Goal: Transaction & Acquisition: Purchase product/service

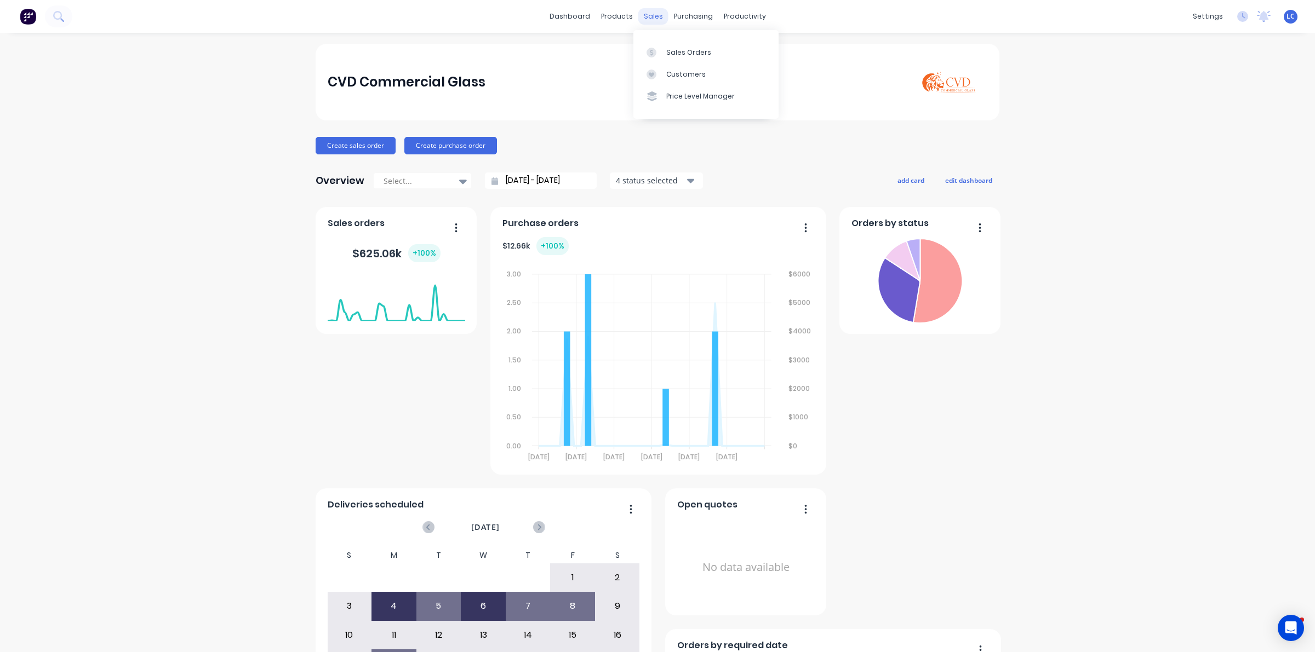
click at [638, 15] on div "sales" at bounding box center [653, 16] width 30 height 16
click at [691, 78] on div "Customers" at bounding box center [685, 75] width 39 height 10
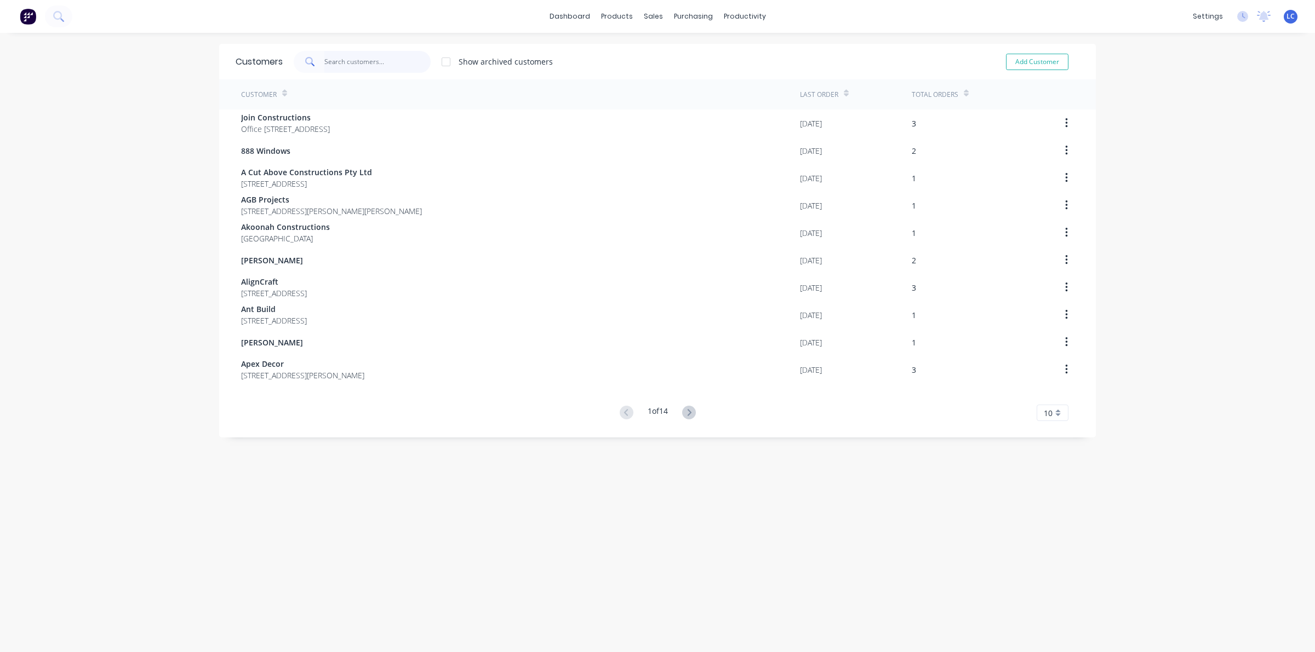
click at [330, 59] on input "text" at bounding box center [377, 62] width 107 height 22
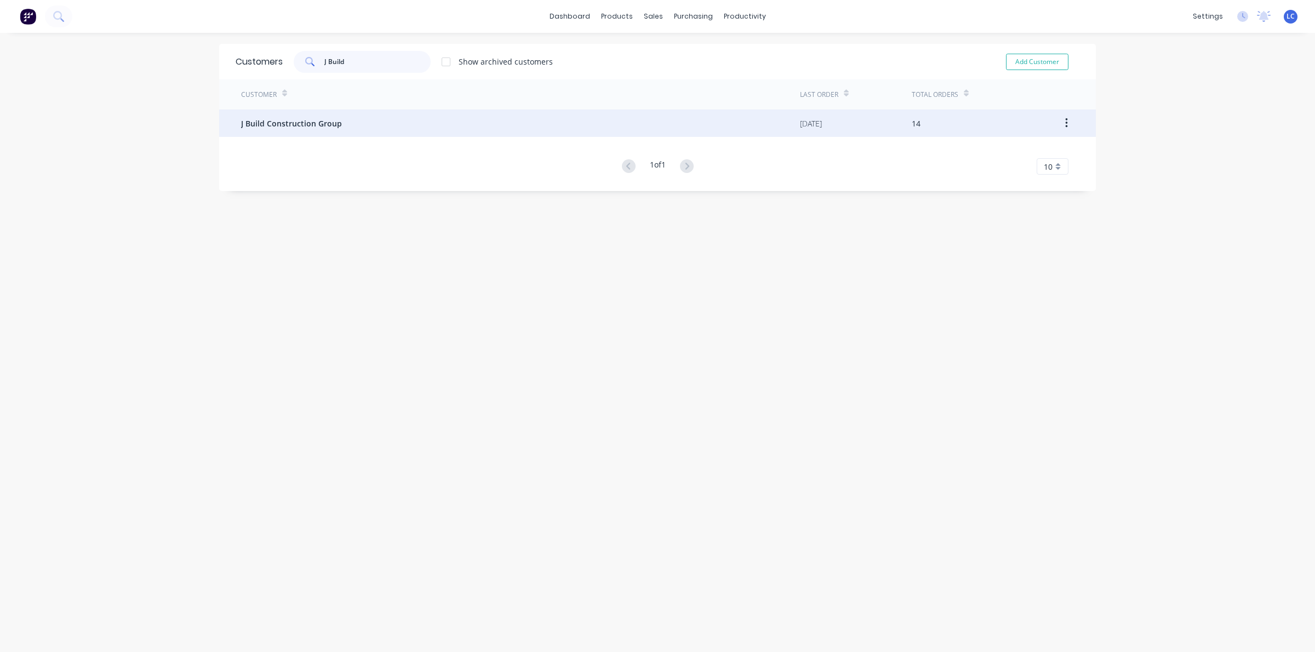
type input "J Build"
click at [274, 114] on div "J Build Construction Group" at bounding box center [520, 123] width 559 height 27
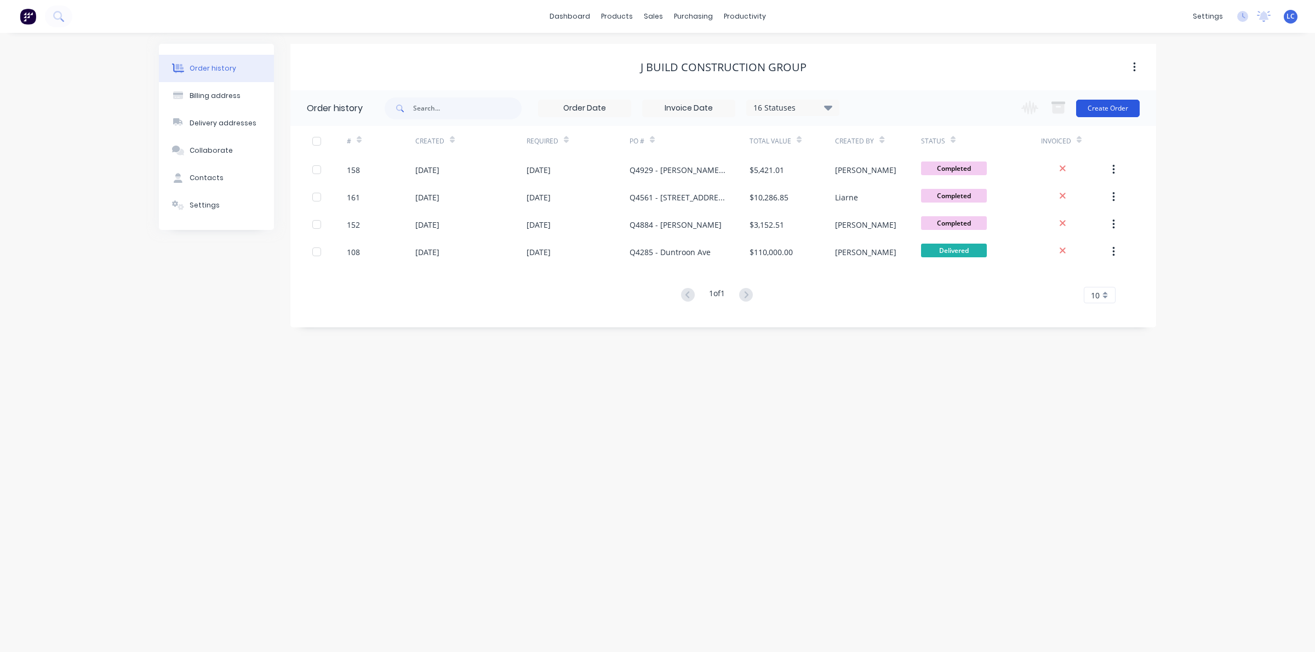
click at [1116, 103] on button "Create Order" at bounding box center [1108, 109] width 64 height 18
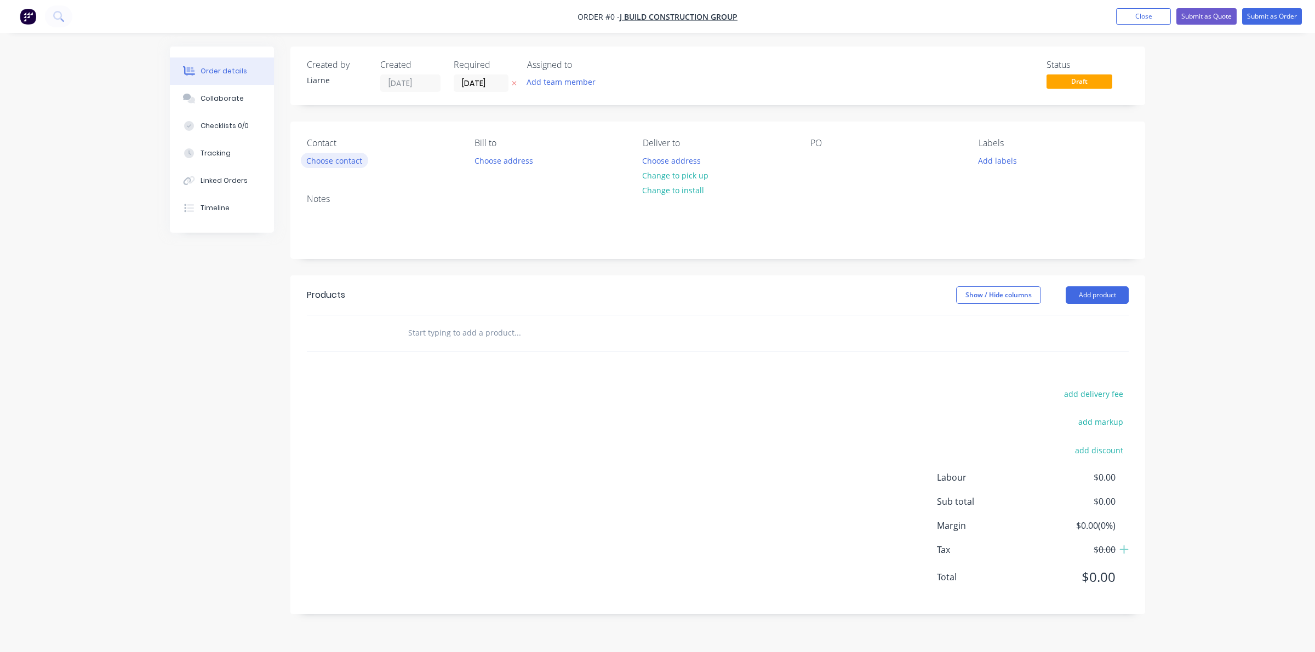
click at [348, 157] on button "Choose contact" at bounding box center [334, 160] width 67 height 15
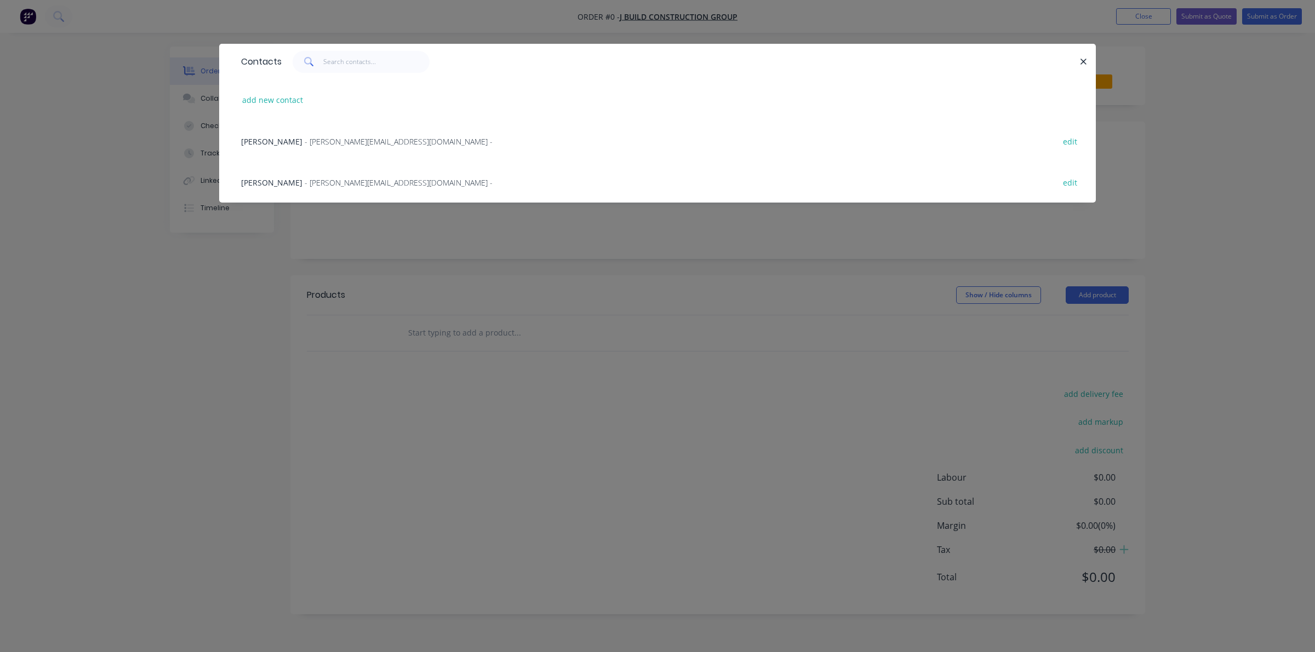
click at [340, 143] on span "- [PERSON_NAME][EMAIL_ADDRESS][DOMAIN_NAME] -" at bounding box center [399, 141] width 188 height 10
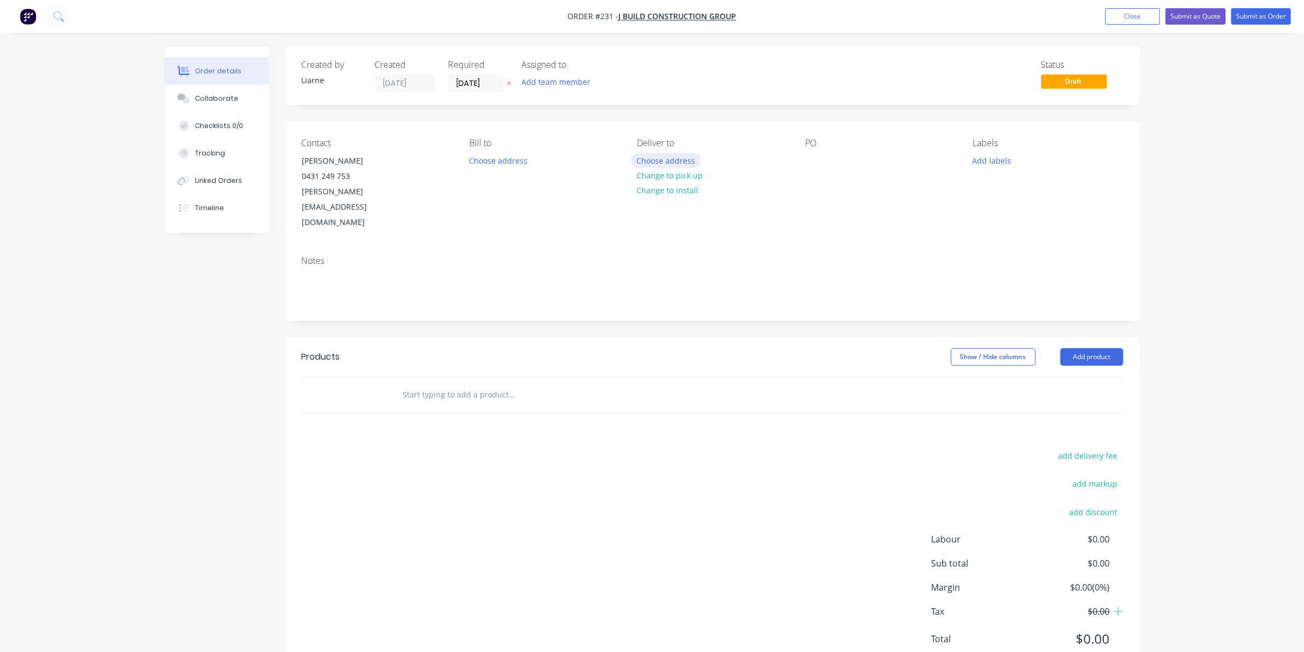
click at [662, 160] on button "Choose address" at bounding box center [666, 160] width 70 height 15
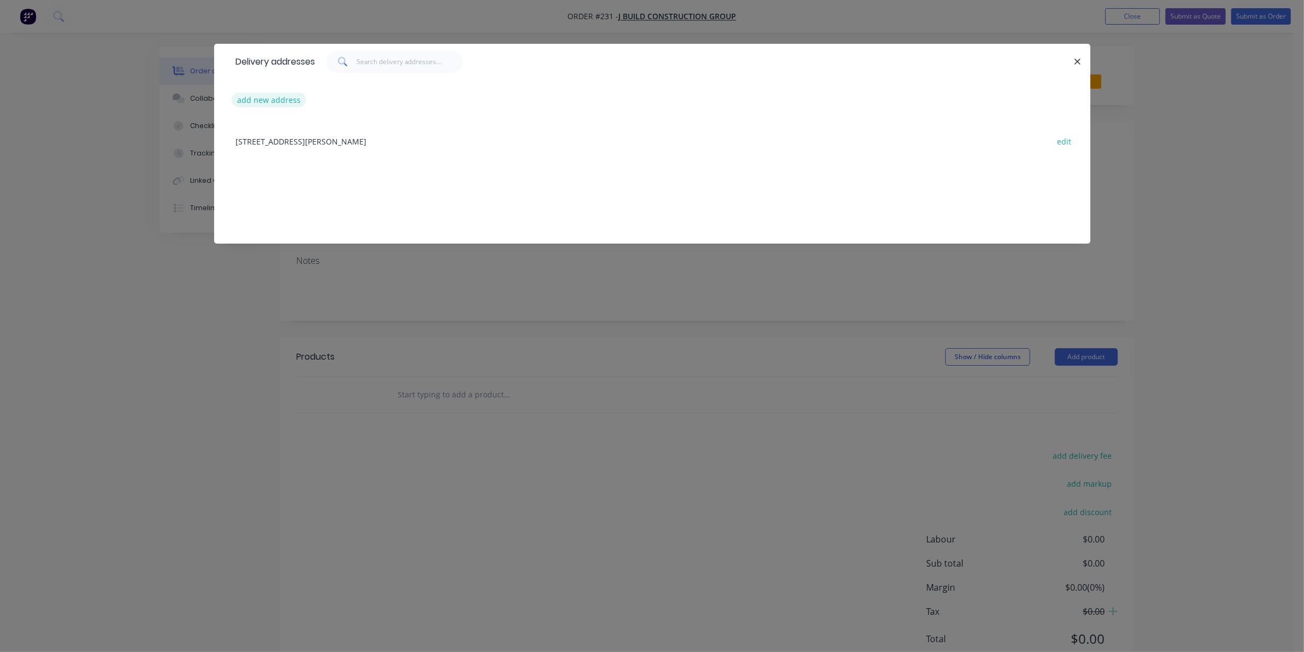
click at [289, 99] on button "add new address" at bounding box center [269, 100] width 75 height 15
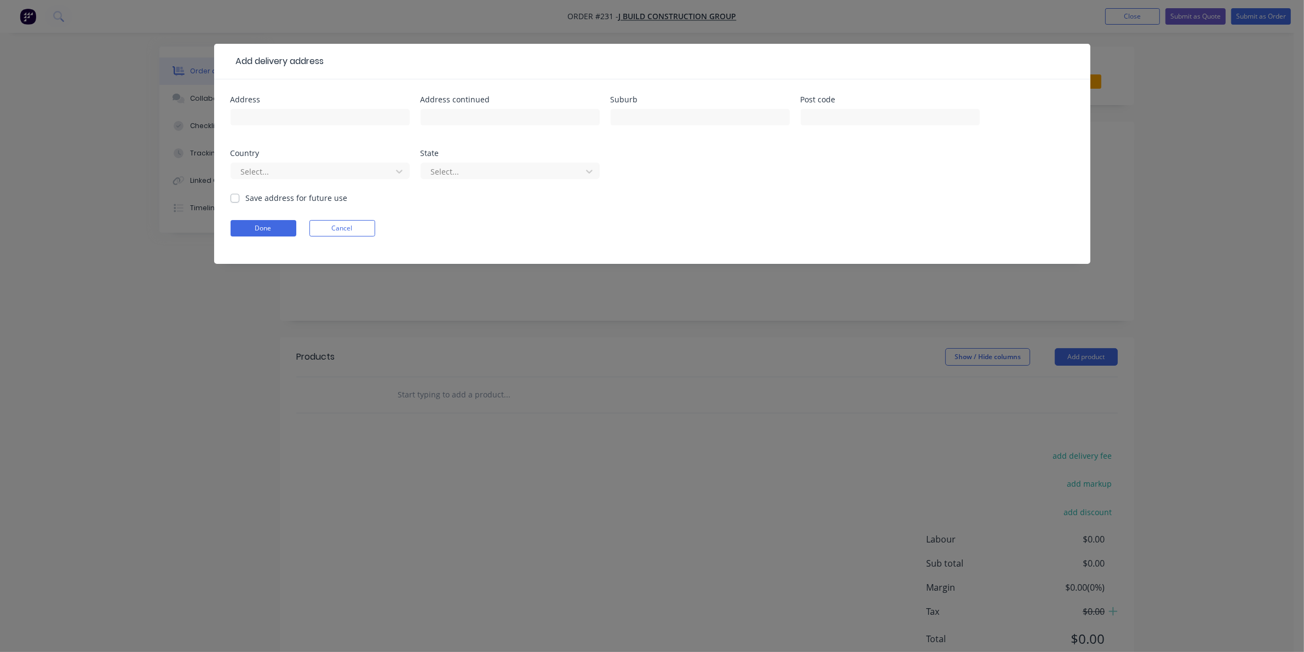
drag, startPoint x: 234, startPoint y: 198, endPoint x: 259, endPoint y: 157, distance: 47.9
click at [246, 198] on label "Save address for future use" at bounding box center [297, 198] width 102 height 12
click at [236, 198] on input "Save address for future use" at bounding box center [235, 197] width 9 height 10
checkbox input "true"
click at [261, 116] on input "text" at bounding box center [320, 117] width 179 height 16
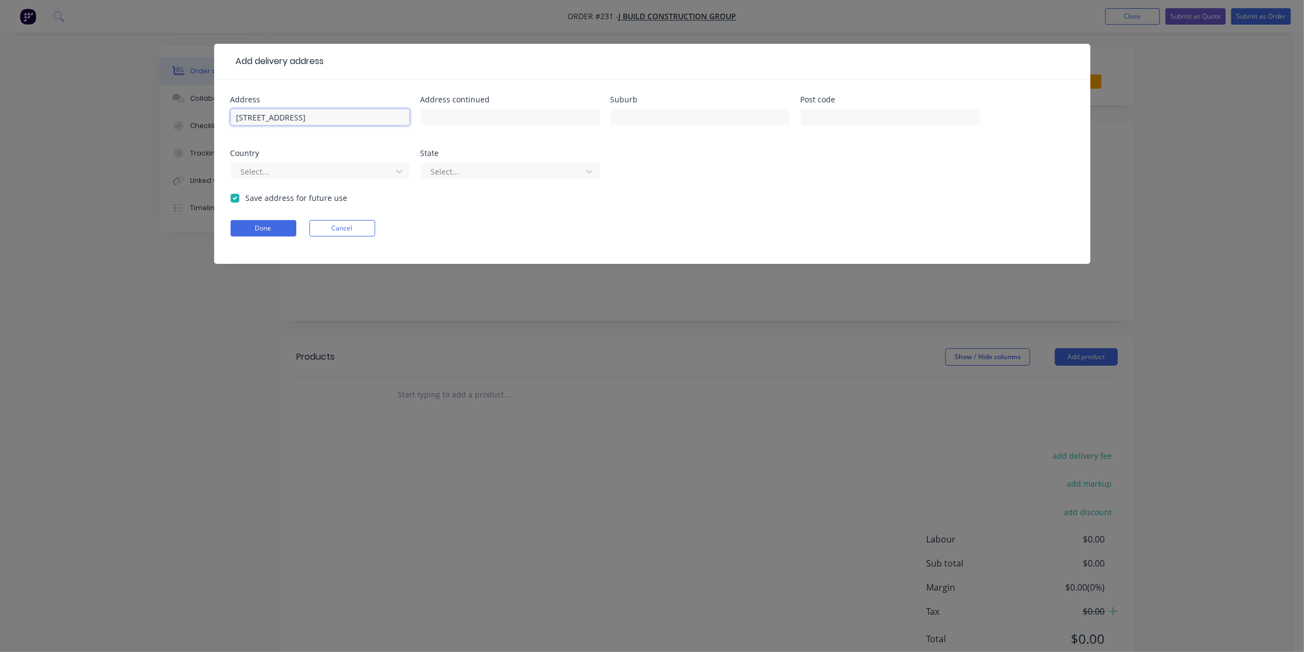
type input "[STREET_ADDRESS]"
type input "Erskinville"
click at [267, 231] on button "Done" at bounding box center [264, 228] width 66 height 16
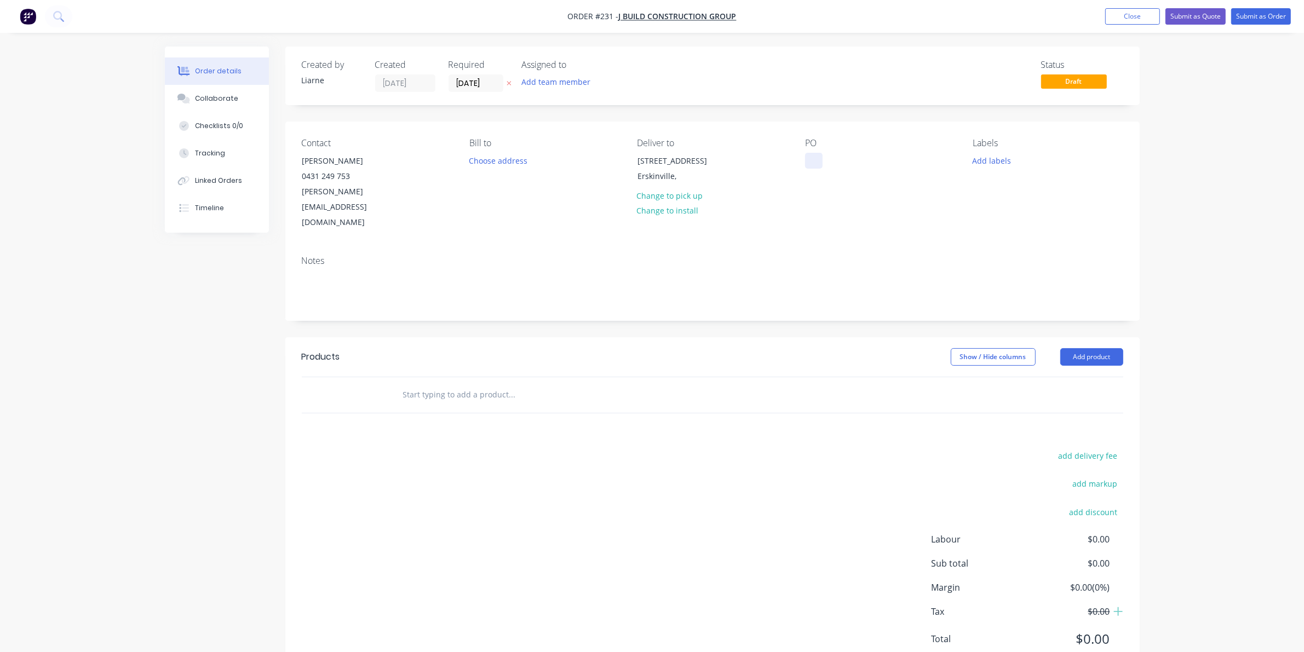
click at [808, 159] on div at bounding box center [814, 161] width 18 height 16
click at [1000, 157] on button "Add labels" at bounding box center [992, 160] width 50 height 15
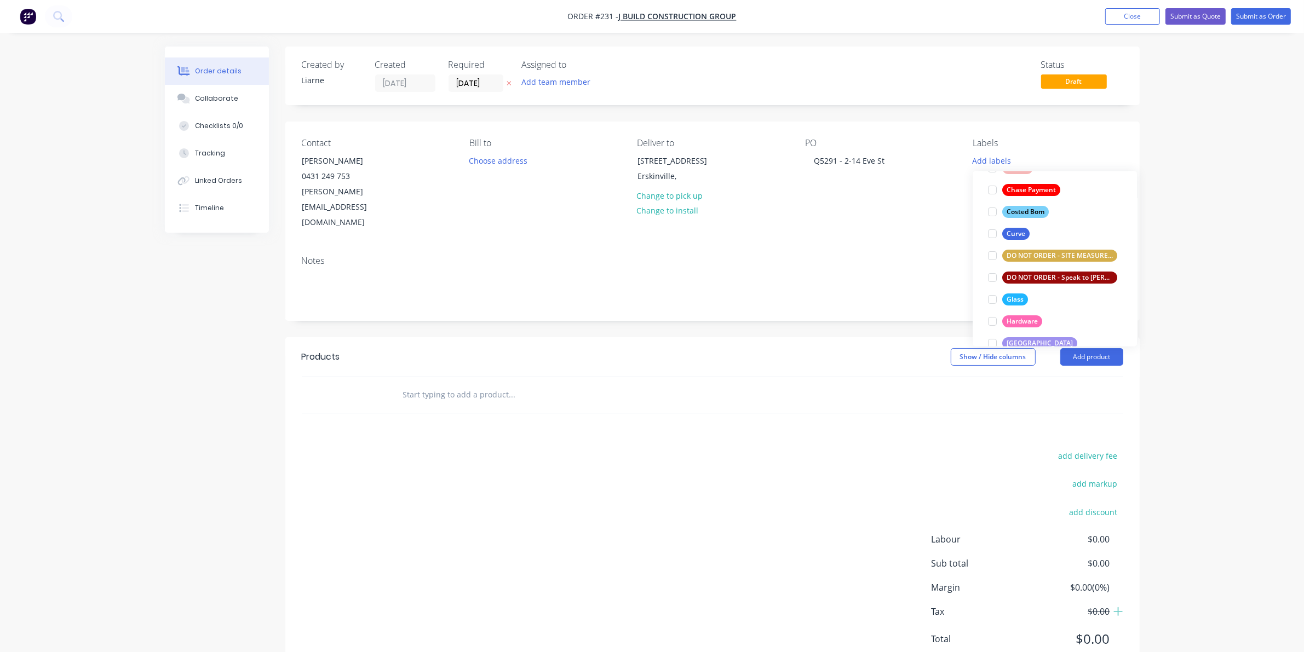
scroll to position [137, 0]
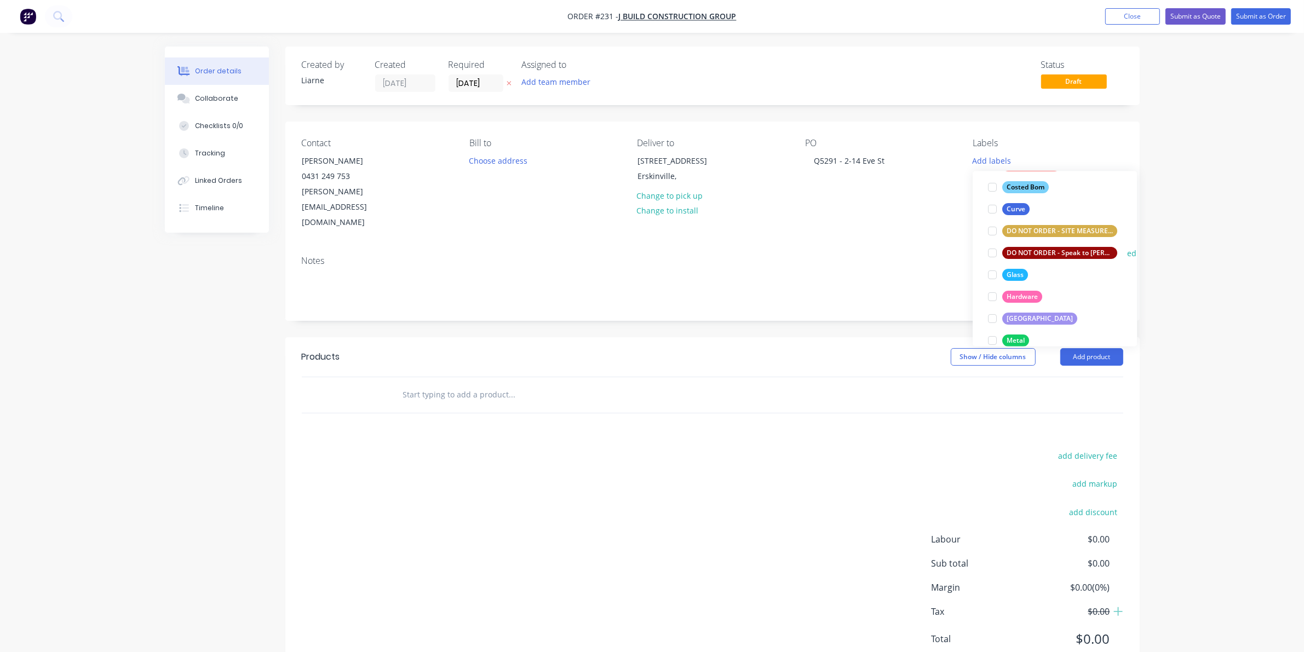
click at [995, 254] on div at bounding box center [993, 254] width 22 height 22
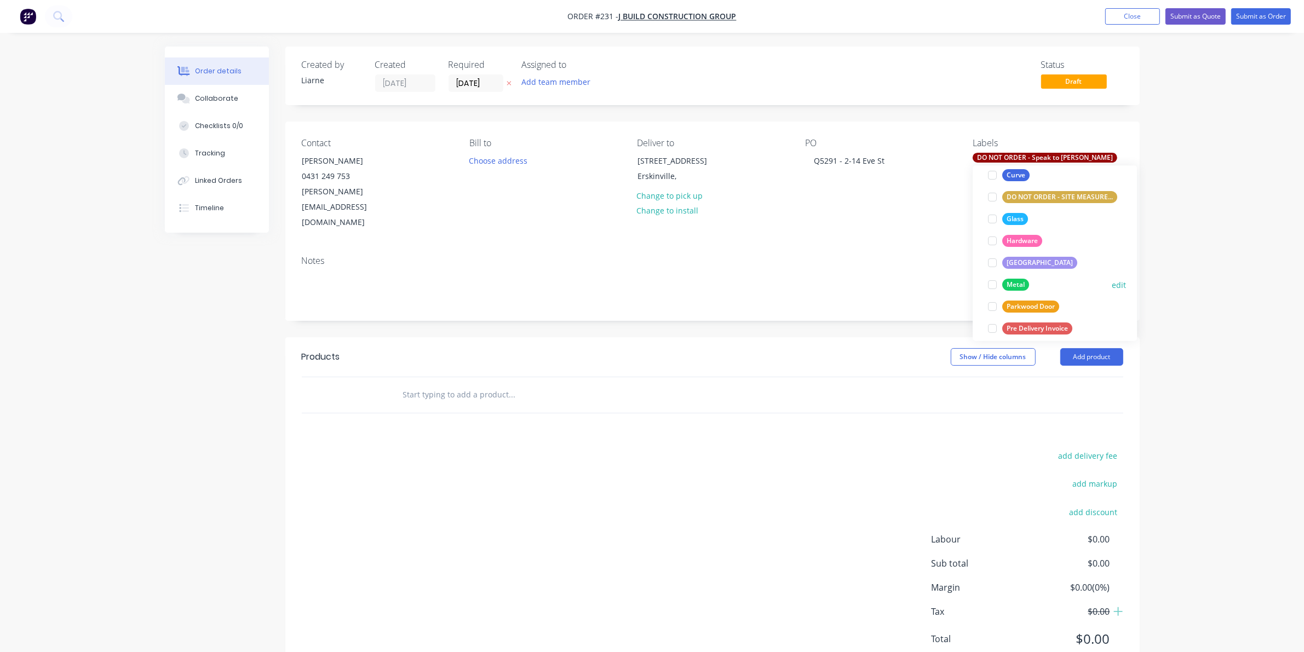
scroll to position [211, 0]
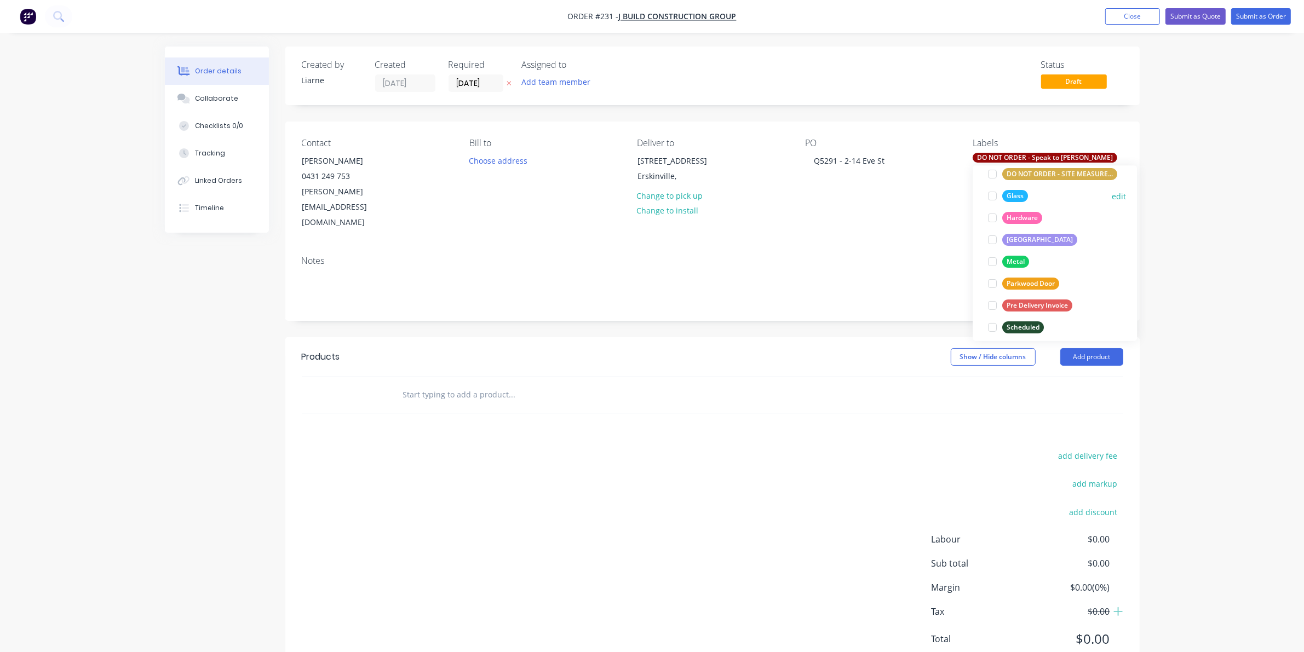
click at [995, 196] on div at bounding box center [993, 196] width 22 height 22
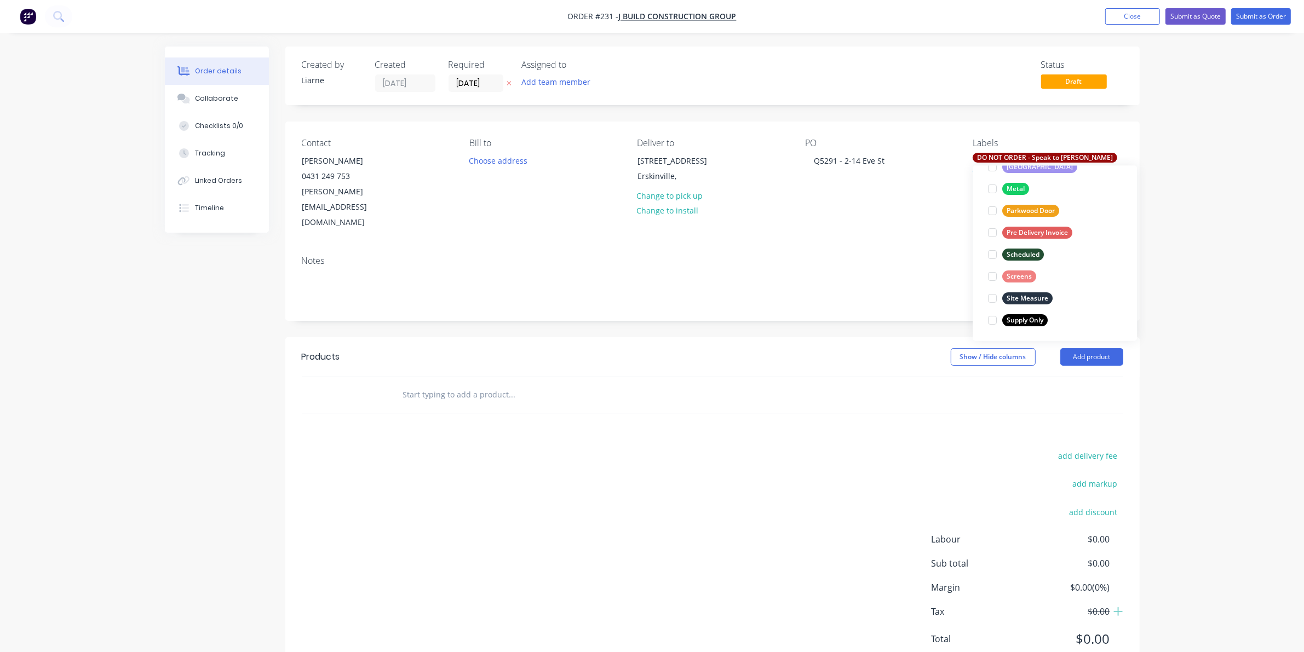
scroll to position [285, 0]
click at [993, 189] on div at bounding box center [993, 188] width 22 height 22
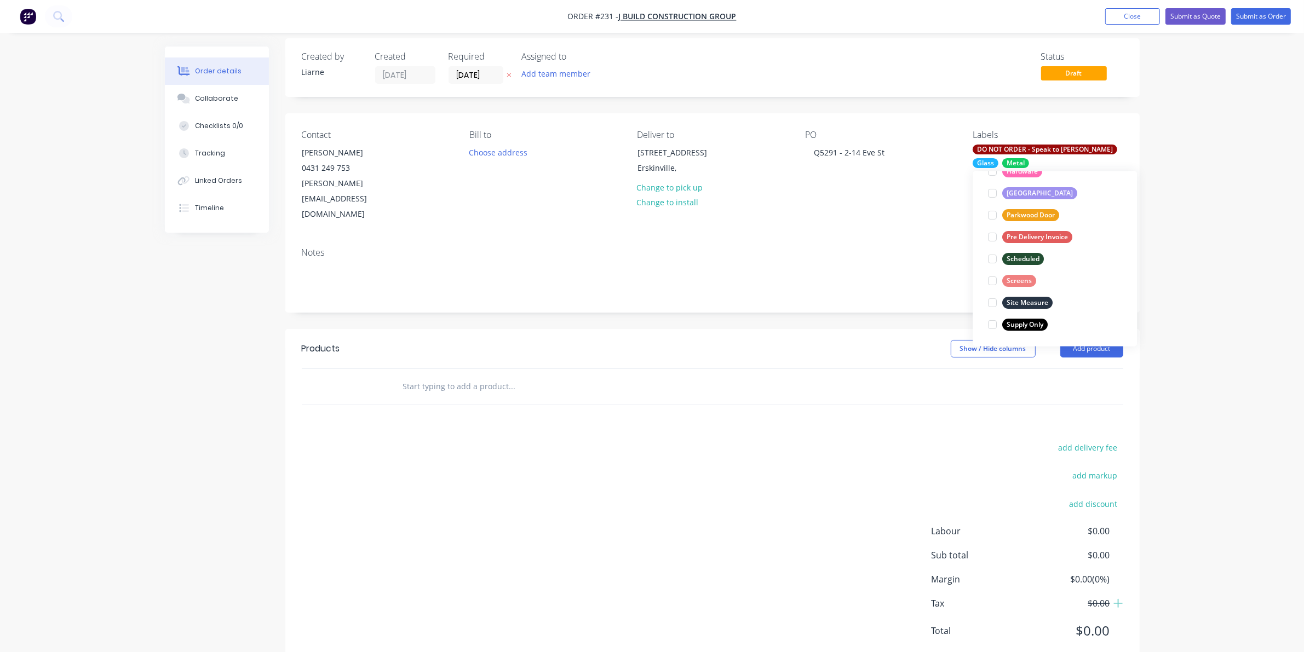
scroll to position [11, 0]
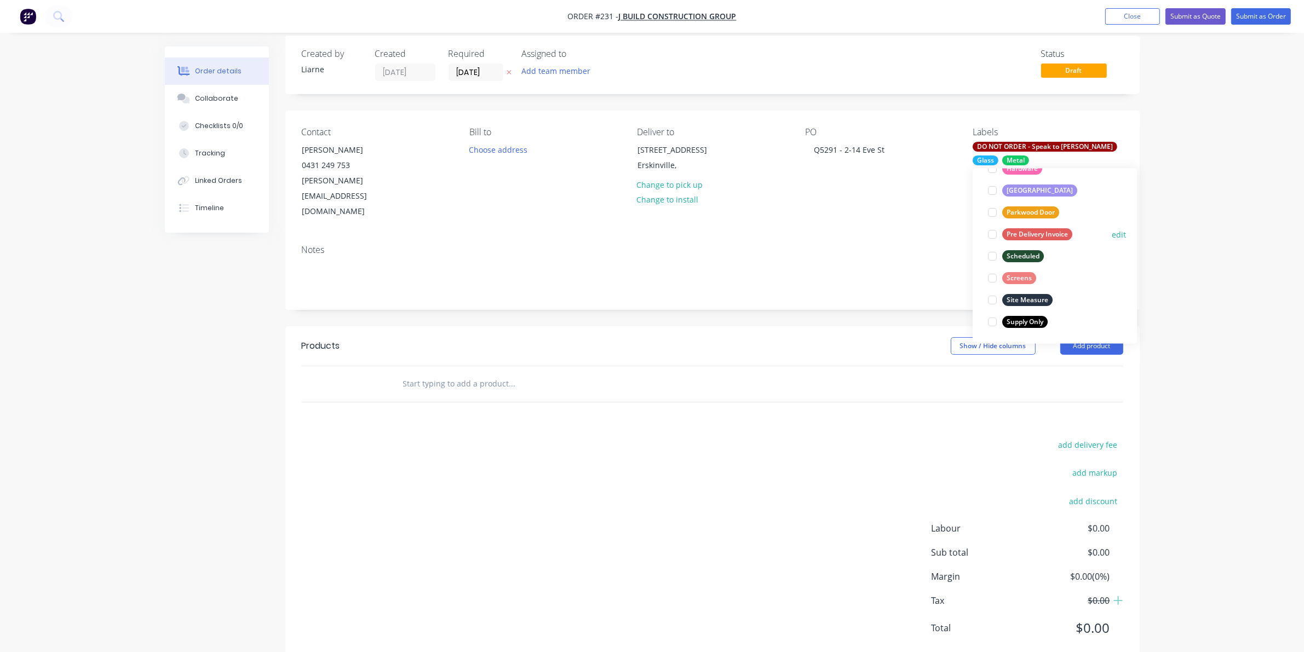
click at [990, 232] on div at bounding box center [993, 234] width 22 height 22
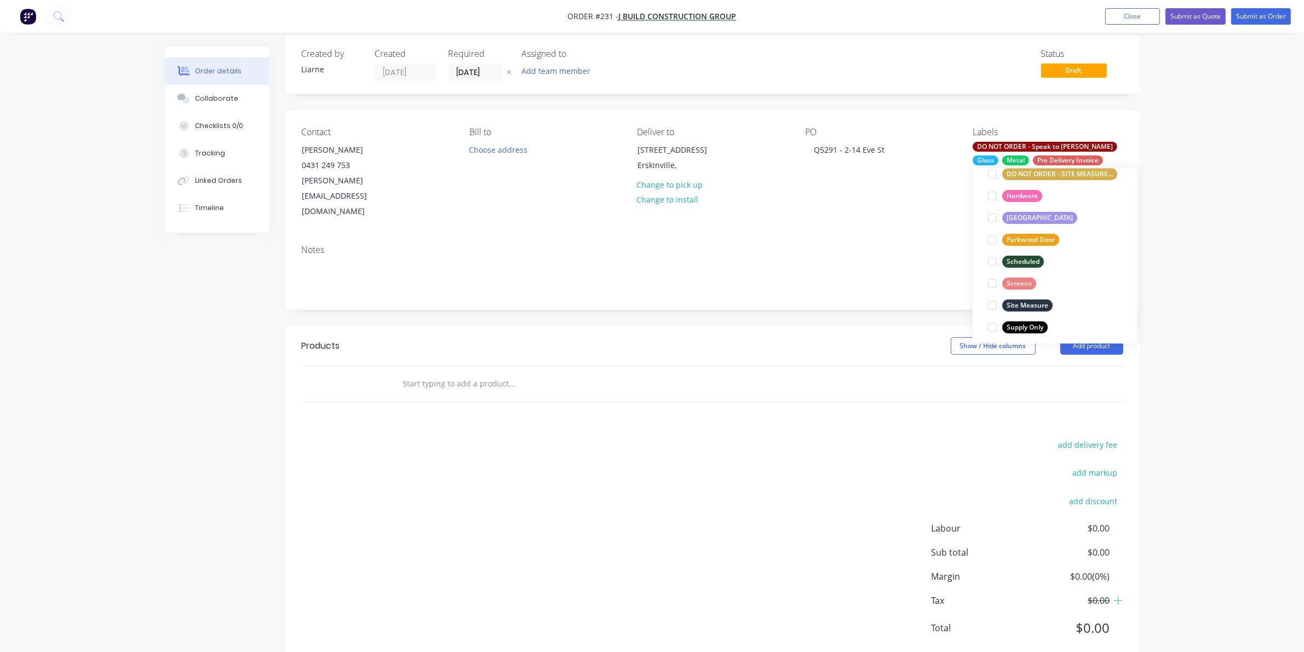
scroll to position [285, 0]
click at [993, 323] on div at bounding box center [993, 322] width 22 height 22
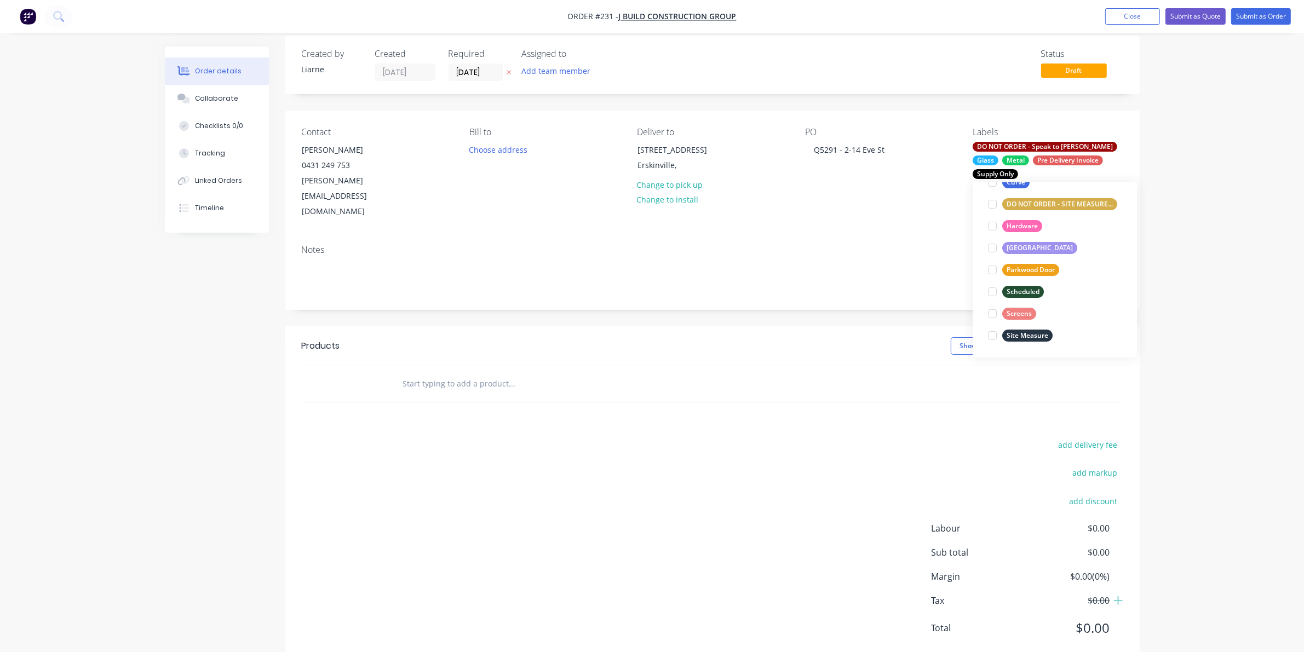
scroll to position [22, 0]
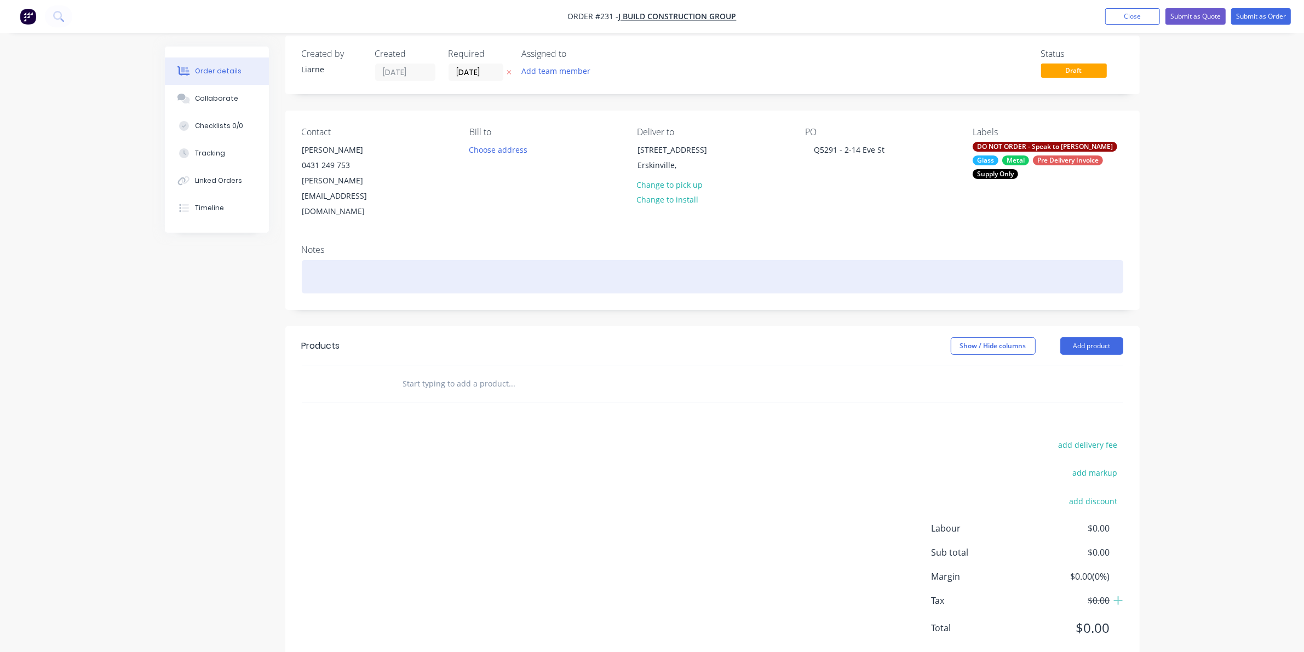
drag, startPoint x: 884, startPoint y: 253, endPoint x: 871, endPoint y: 242, distance: 16.7
click at [884, 260] on div at bounding box center [713, 276] width 822 height 33
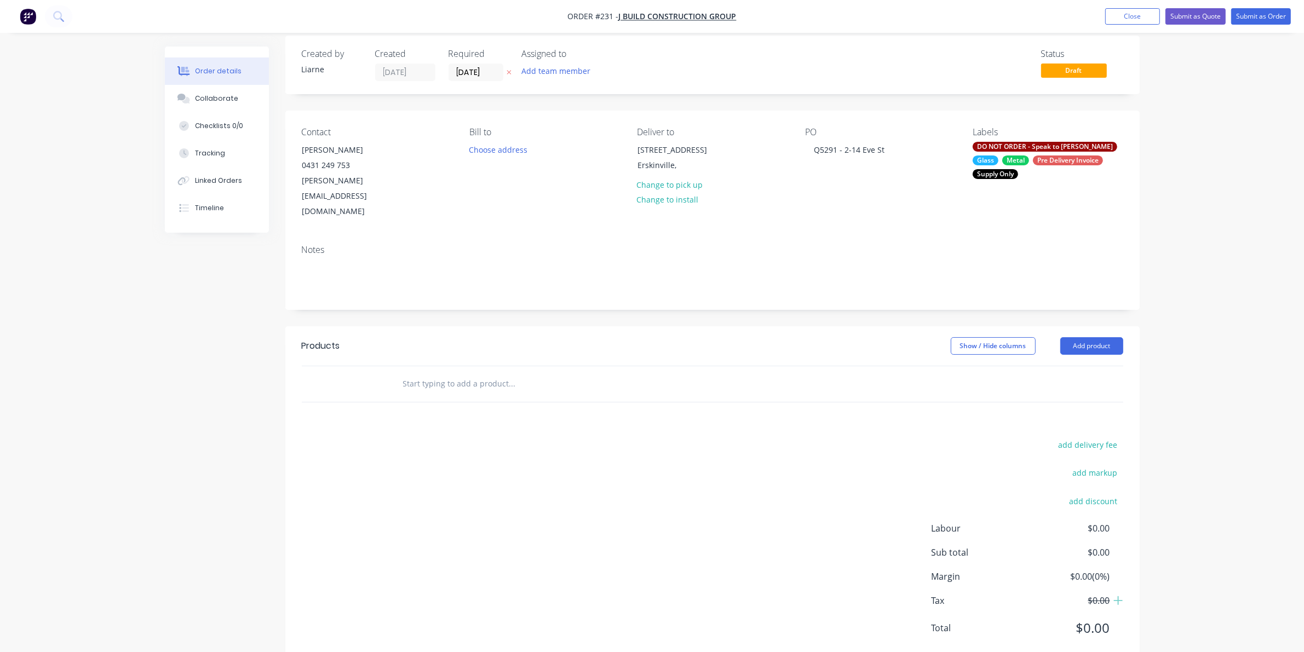
click at [1007, 147] on div "DO NOT ORDER - Speak to [PERSON_NAME]" at bounding box center [1045, 147] width 145 height 10
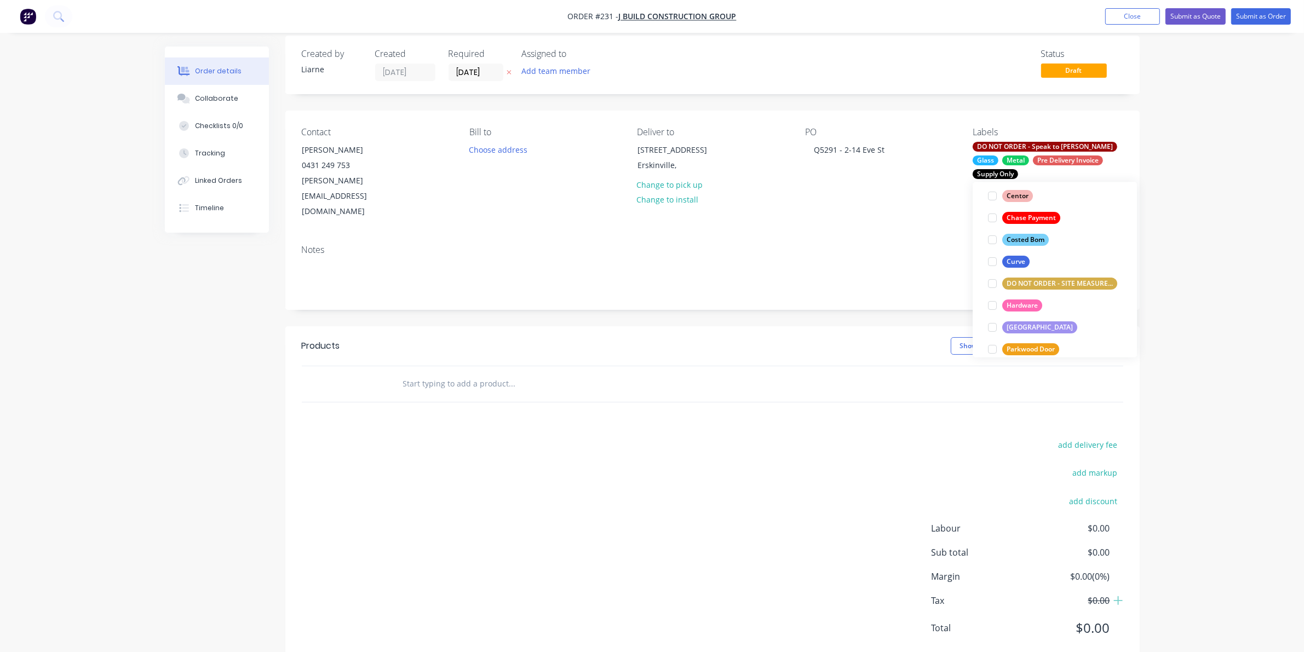
scroll to position [274, 0]
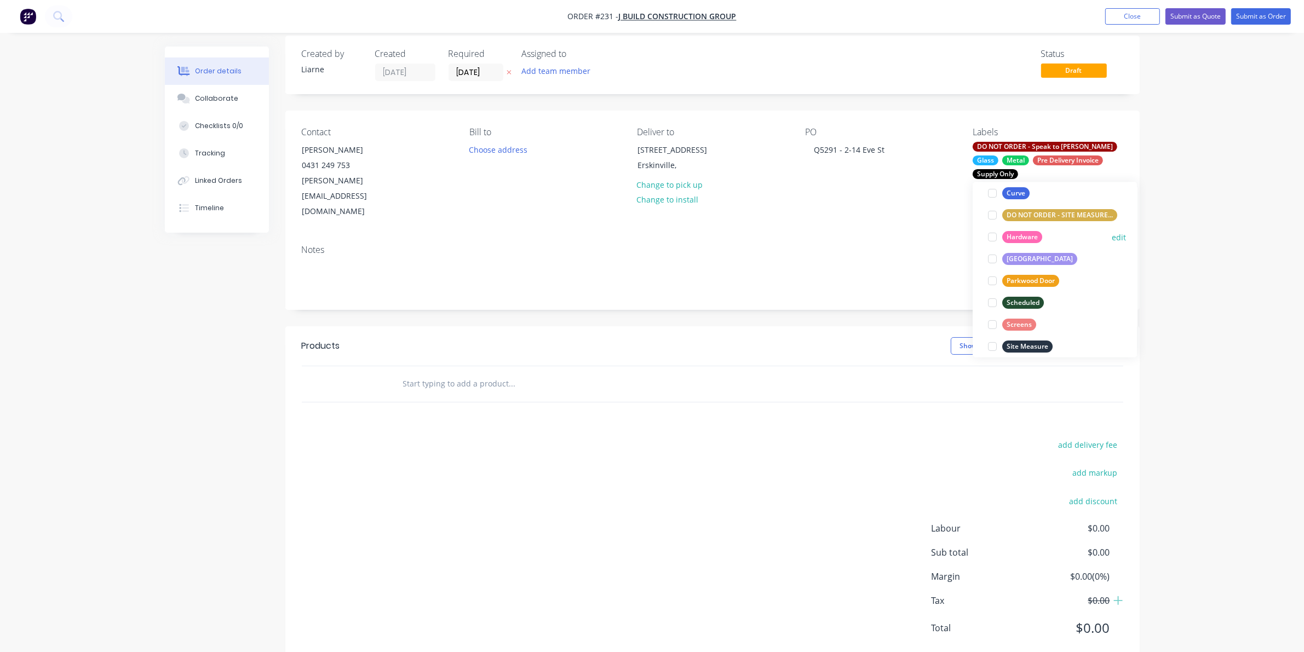
click at [993, 237] on div at bounding box center [993, 237] width 22 height 22
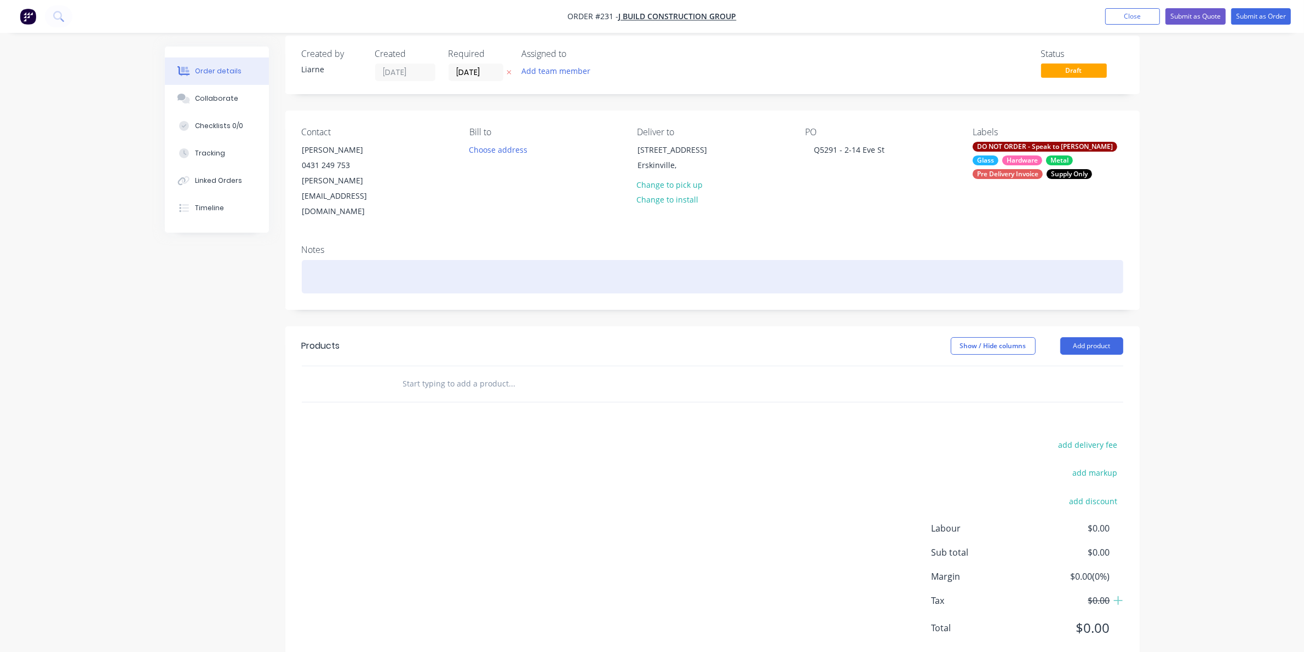
click at [842, 260] on div at bounding box center [713, 276] width 822 height 33
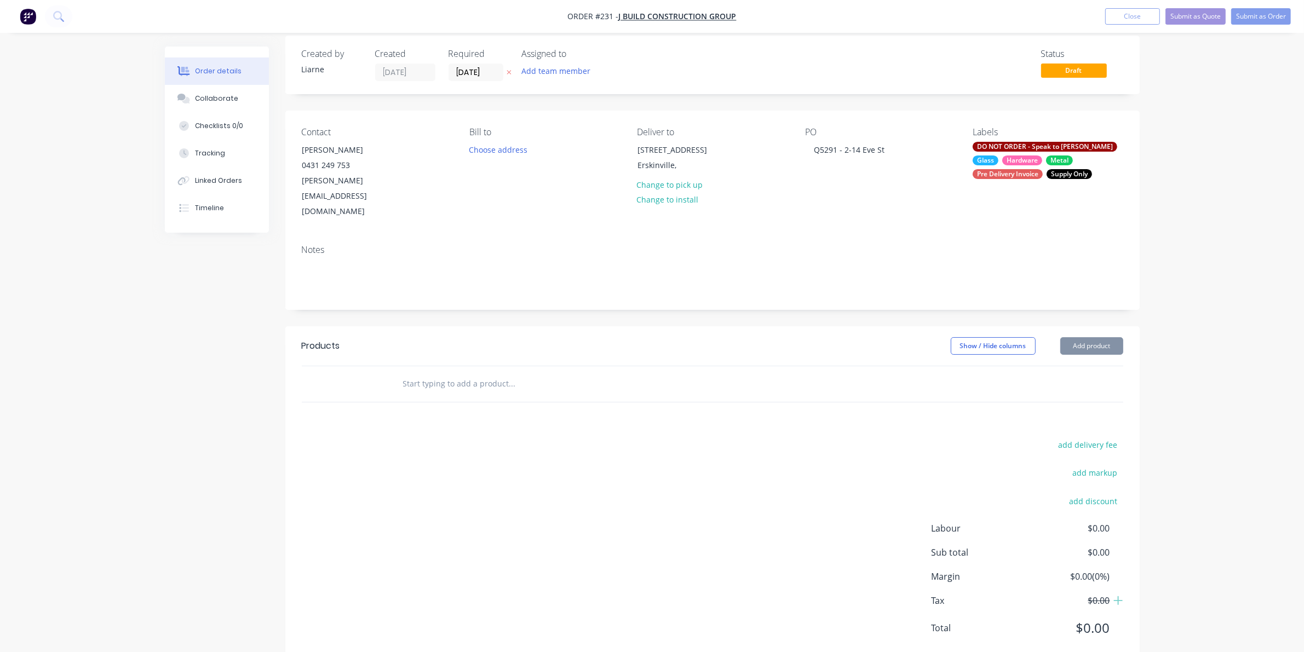
click at [1033, 150] on div "DO NOT ORDER - Speak to [PERSON_NAME]" at bounding box center [1045, 147] width 145 height 10
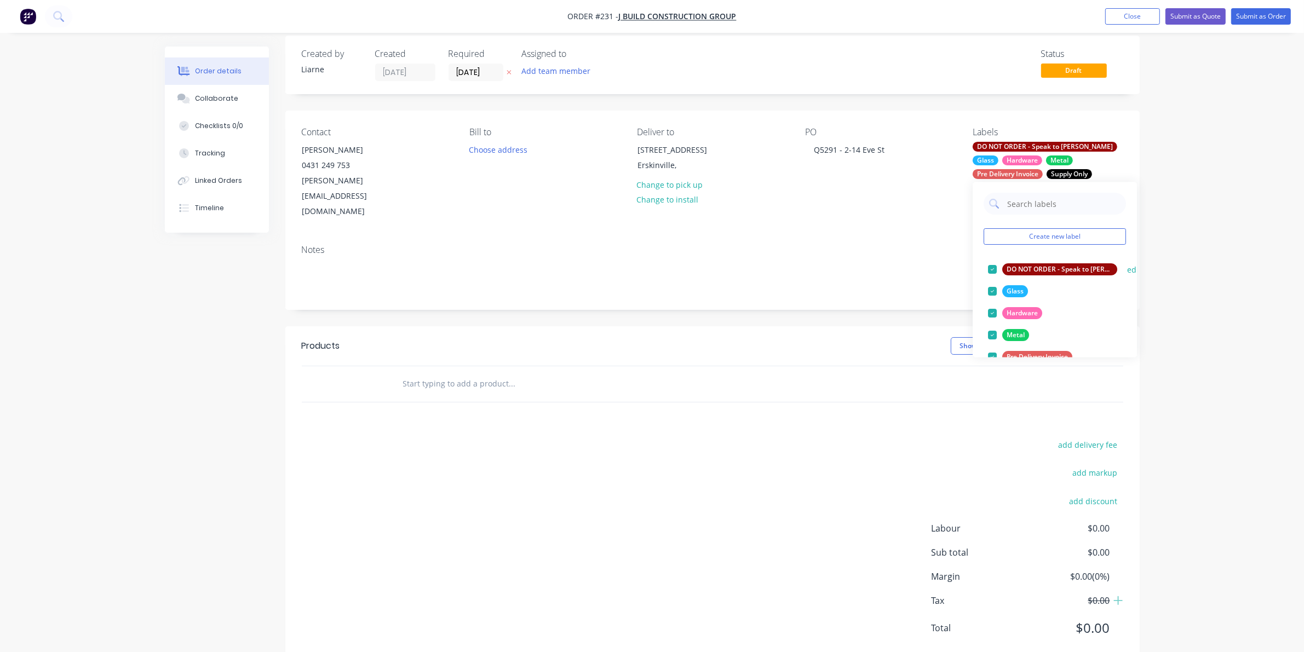
click at [990, 269] on div at bounding box center [993, 270] width 22 height 22
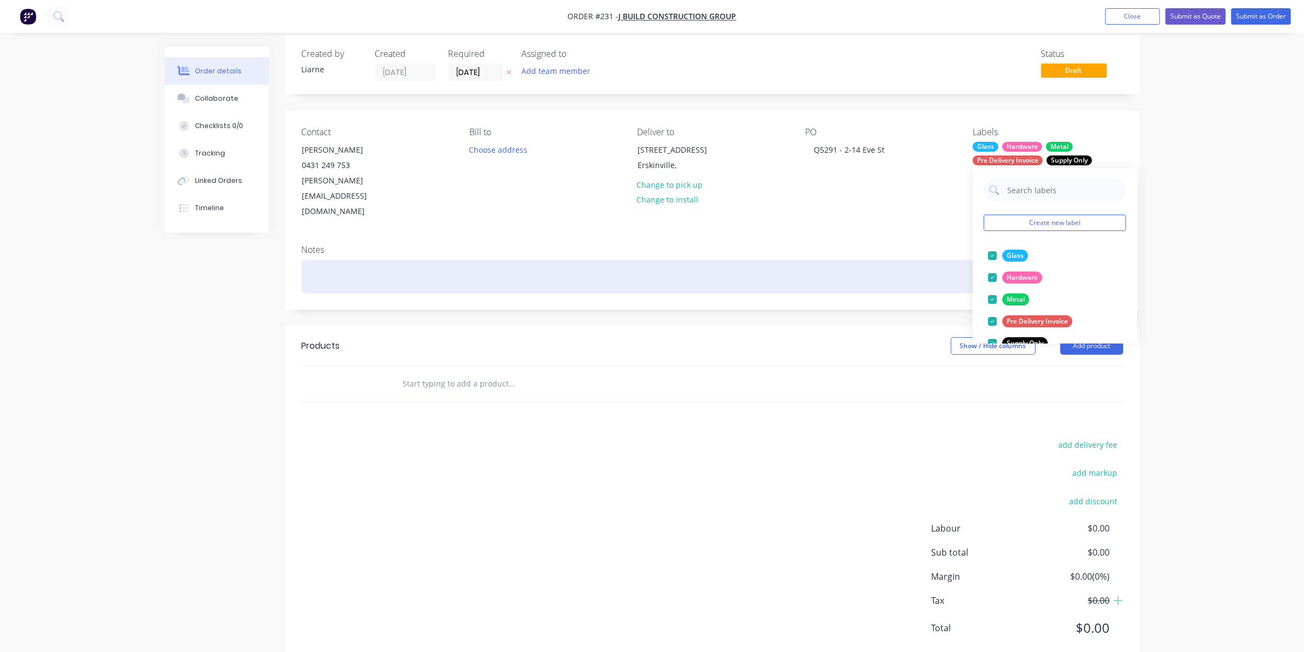
click at [657, 260] on div at bounding box center [713, 276] width 822 height 33
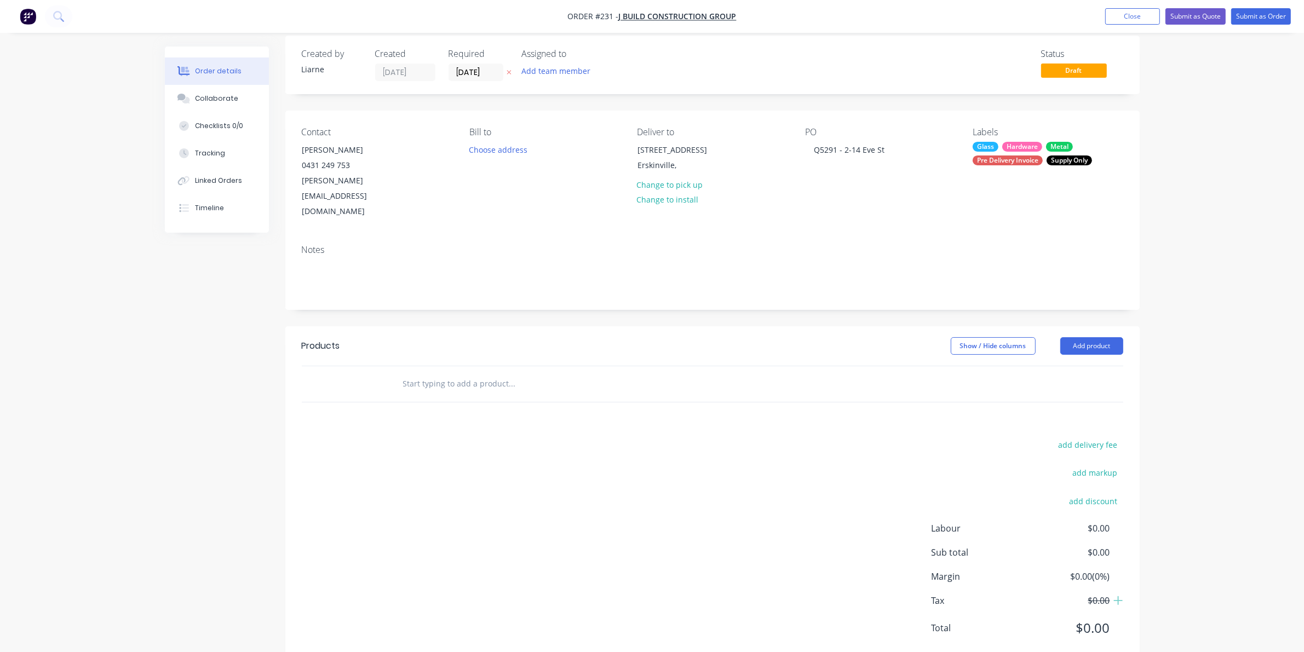
click at [443, 373] on input "text" at bounding box center [512, 384] width 219 height 22
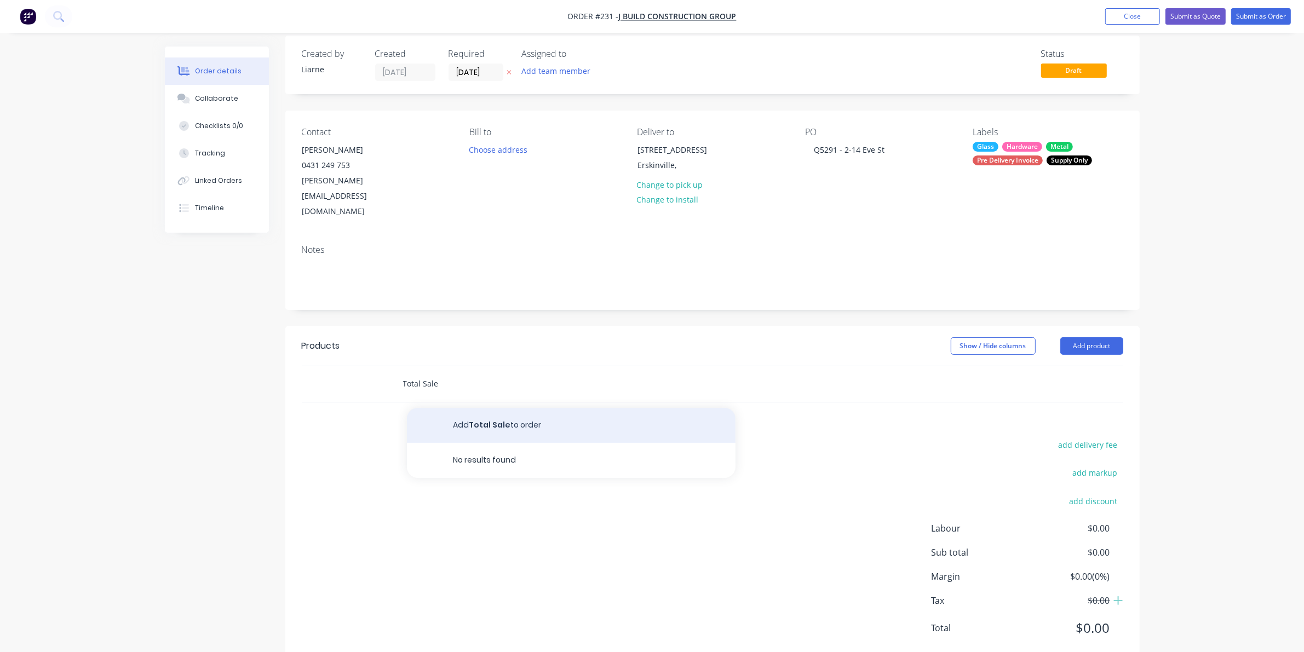
type input "Total Sale"
click at [477, 408] on button "Add Total Sale to order" at bounding box center [571, 425] width 329 height 35
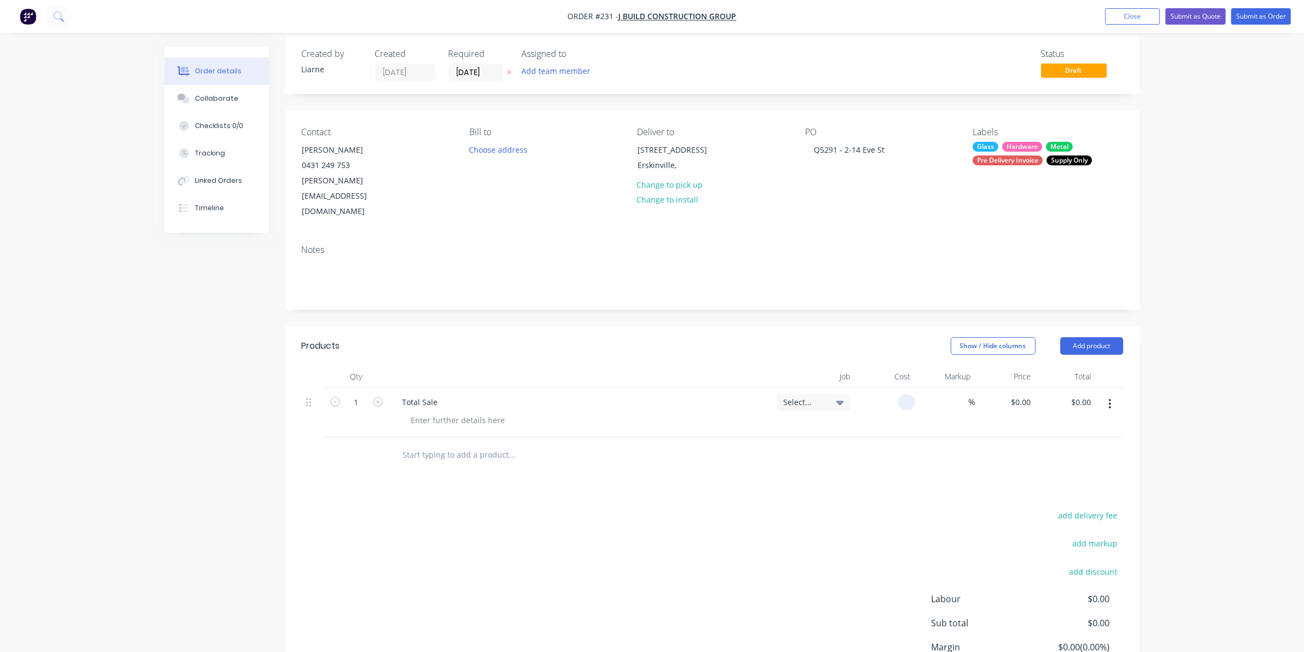
click at [907, 394] on input at bounding box center [909, 402] width 13 height 16
type input "$21,919.22"
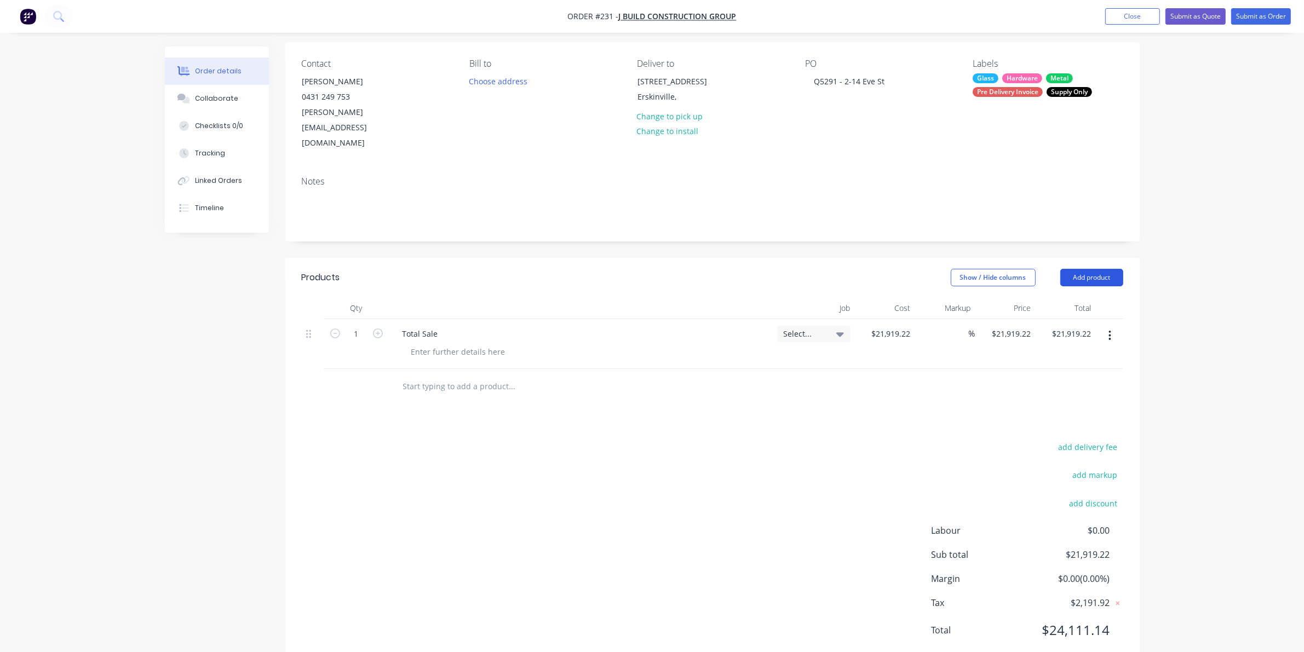
click at [1077, 269] on button "Add product" at bounding box center [1091, 278] width 63 height 18
click at [1047, 407] on div "Labour" at bounding box center [1071, 415] width 84 height 16
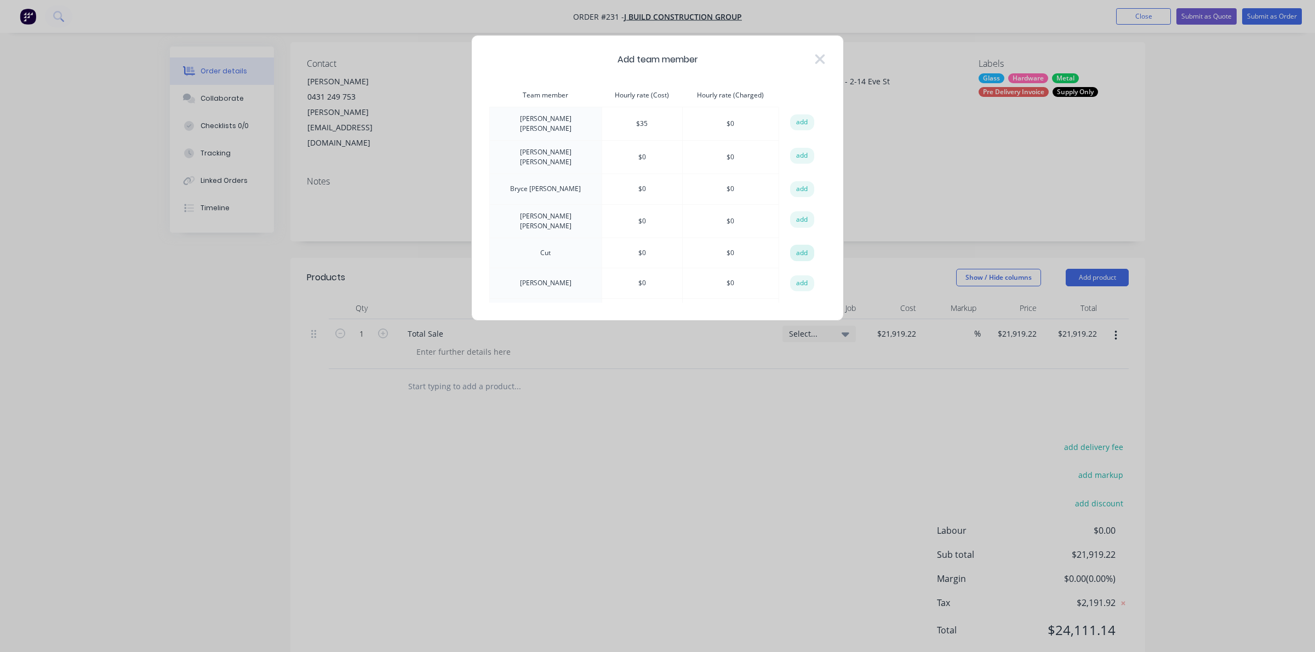
click at [801, 247] on button "add" at bounding box center [802, 253] width 24 height 16
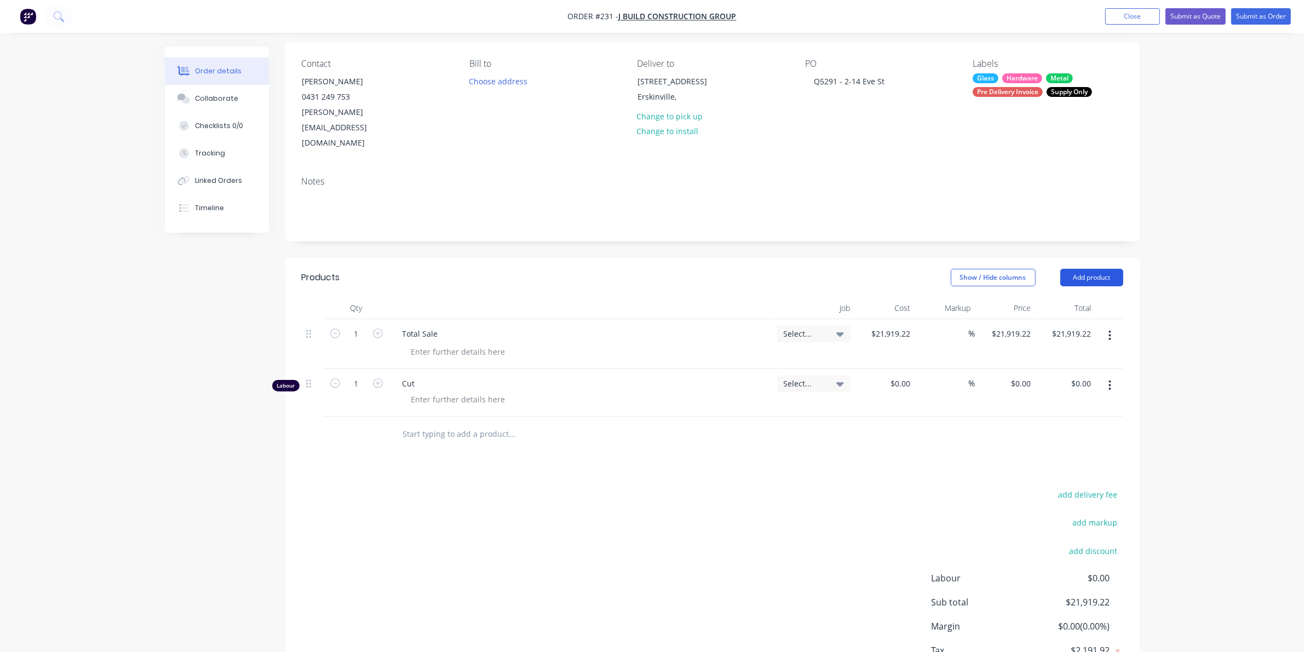
click at [1069, 269] on button "Add product" at bounding box center [1091, 278] width 63 height 18
click at [1045, 407] on div "Labour" at bounding box center [1071, 415] width 84 height 16
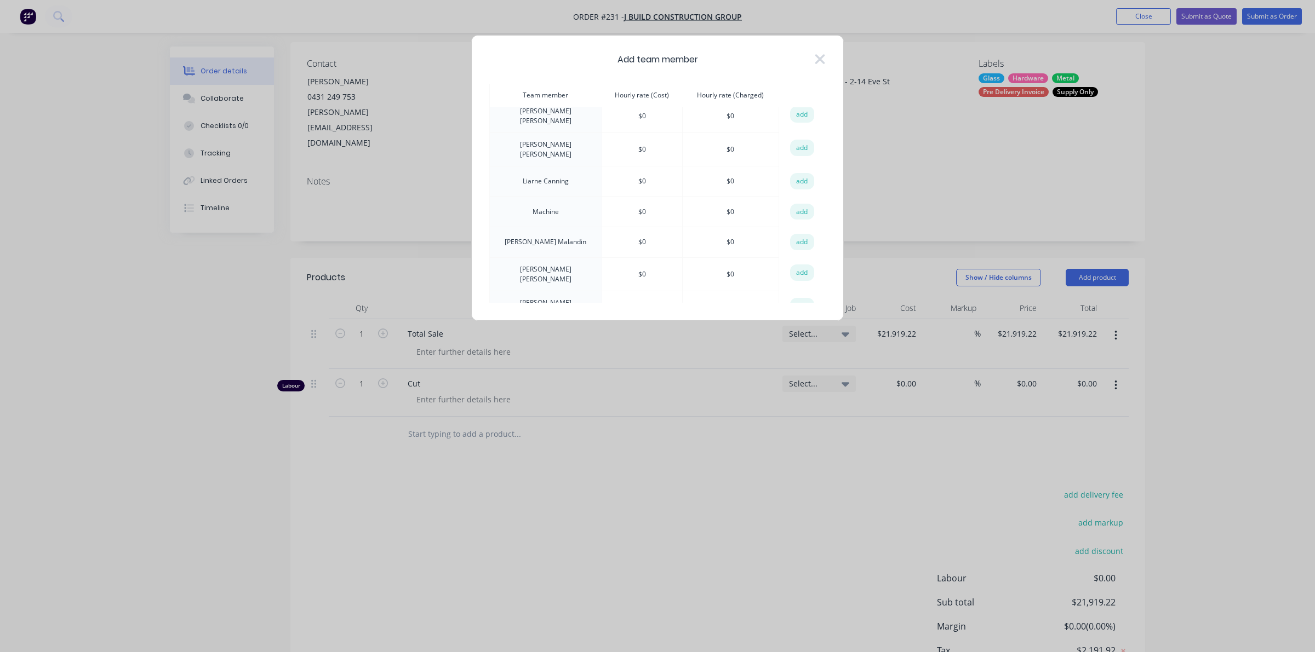
scroll to position [411, 0]
click at [795, 178] on button "add" at bounding box center [802, 186] width 24 height 16
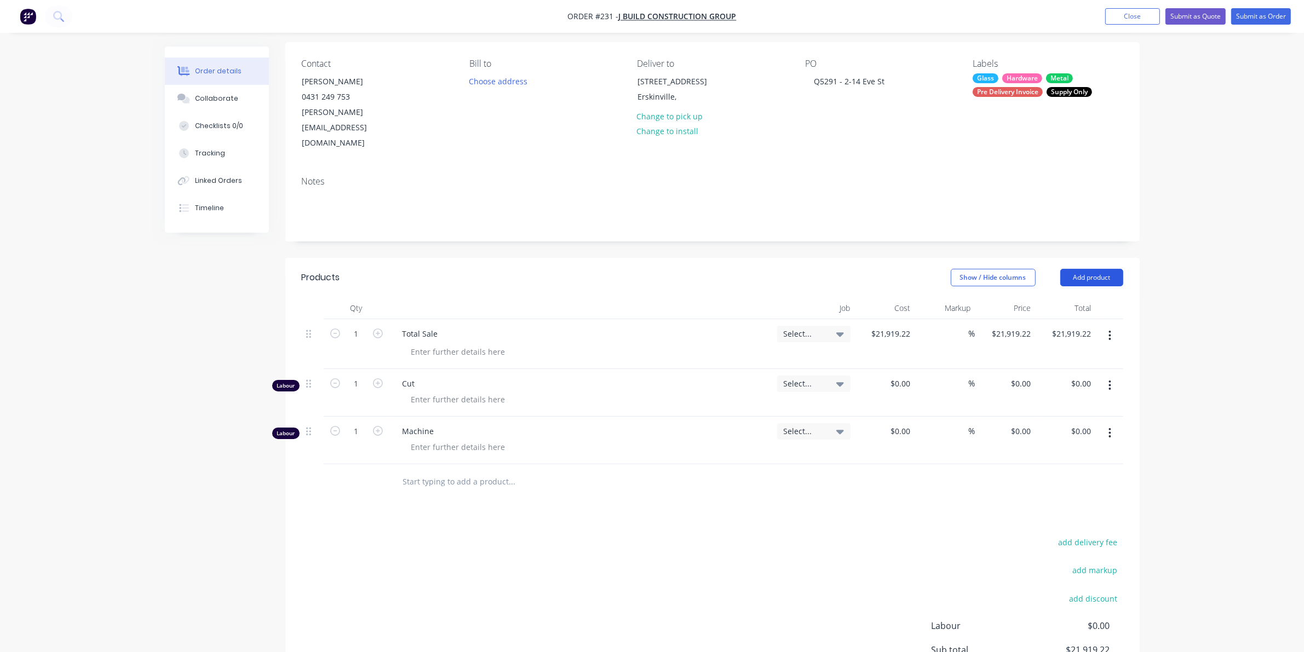
click at [1120, 269] on button "Add product" at bounding box center [1091, 278] width 63 height 18
click at [1047, 407] on div "Labour" at bounding box center [1071, 415] width 84 height 16
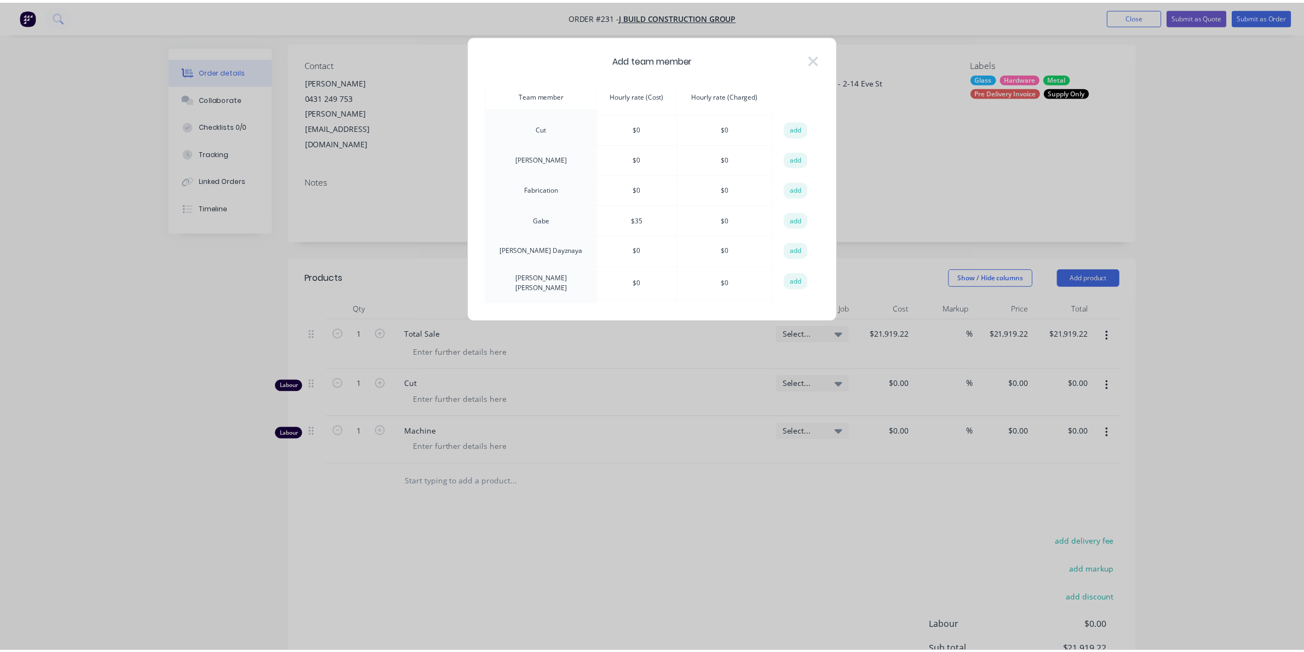
scroll to position [137, 0]
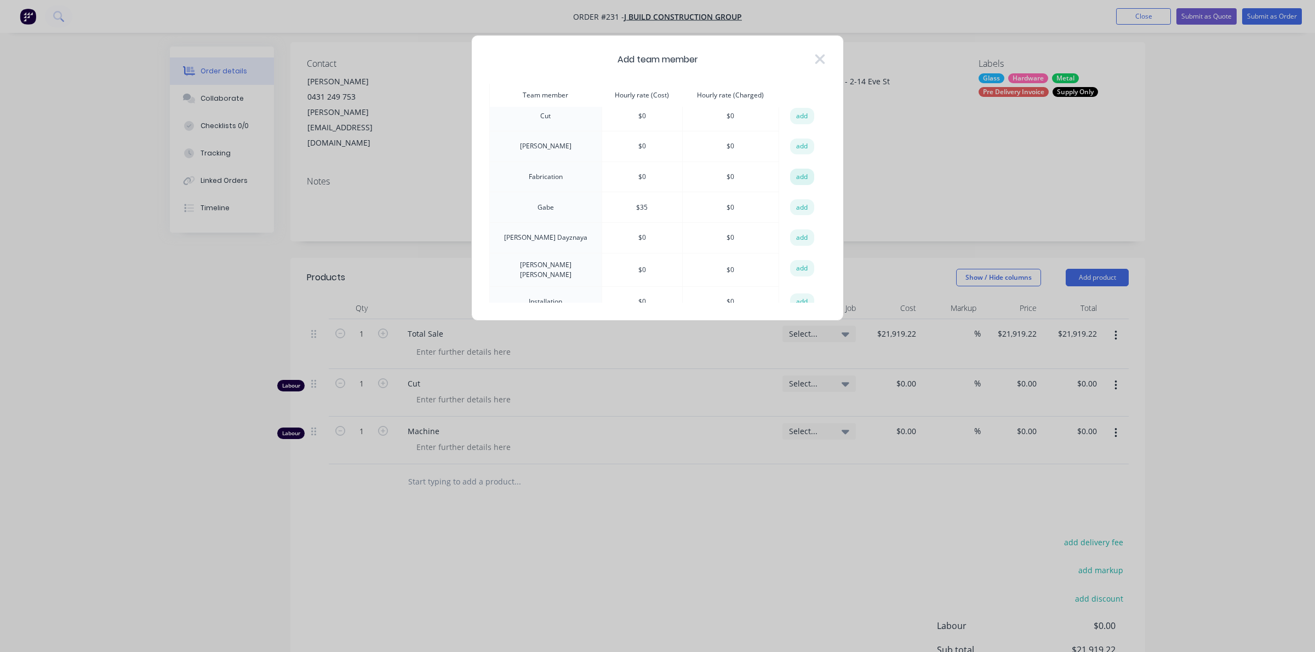
click at [795, 169] on button "add" at bounding box center [802, 177] width 24 height 16
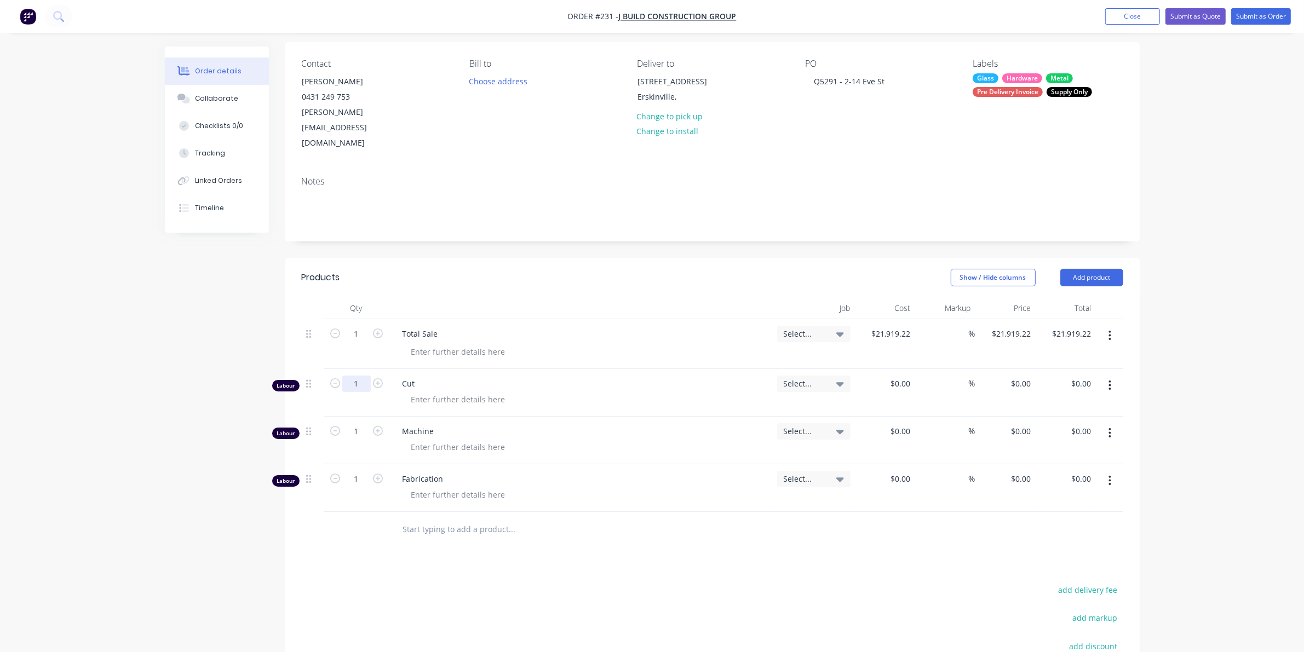
click at [360, 342] on input "1" at bounding box center [356, 334] width 28 height 16
type input "7"
click at [357, 342] on input "1" at bounding box center [356, 334] width 28 height 16
type input "3.5"
click at [359, 342] on input "1" at bounding box center [356, 334] width 28 height 16
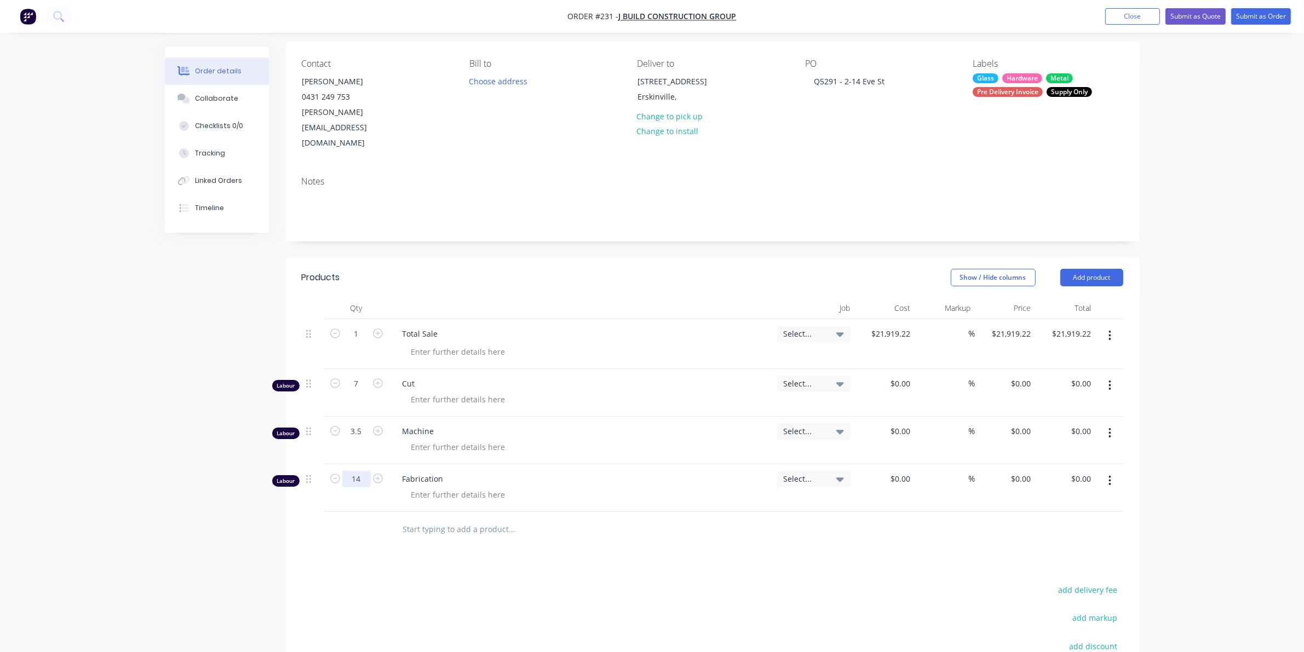
type input "14"
click at [1261, 10] on button "Submit as Order" at bounding box center [1261, 16] width 60 height 16
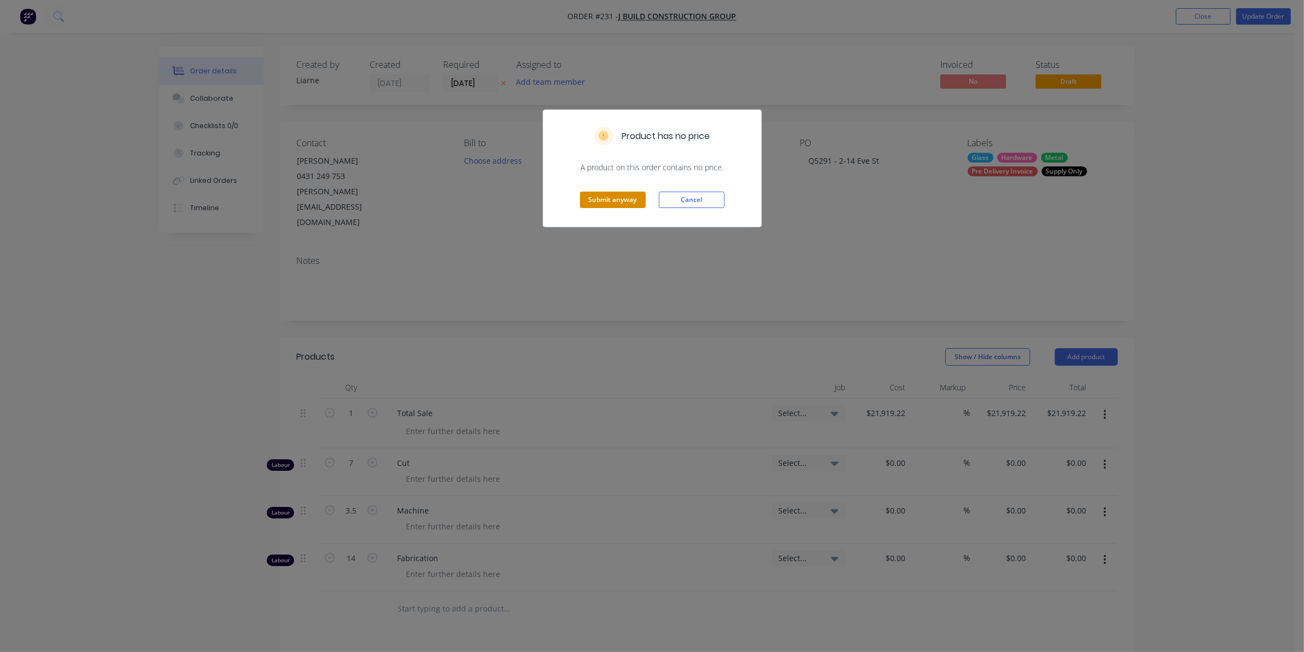
click at [609, 197] on button "Submit anyway" at bounding box center [613, 200] width 66 height 16
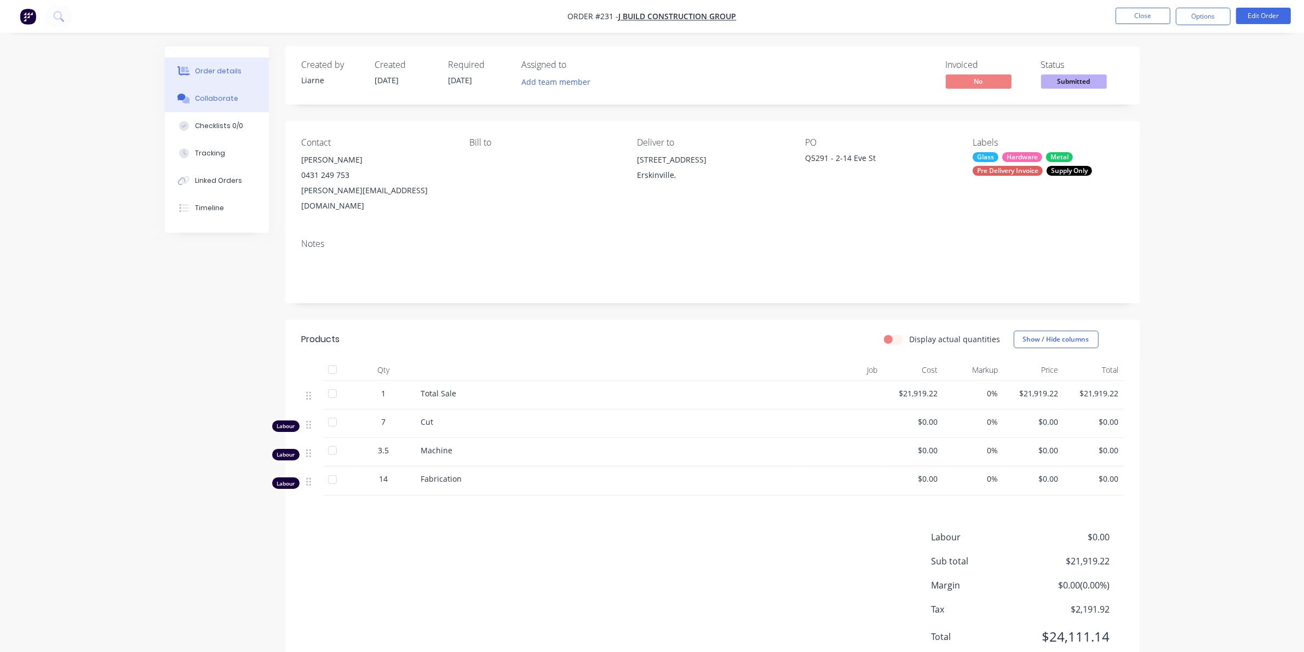
click at [204, 97] on div "Collaborate" at bounding box center [216, 99] width 43 height 10
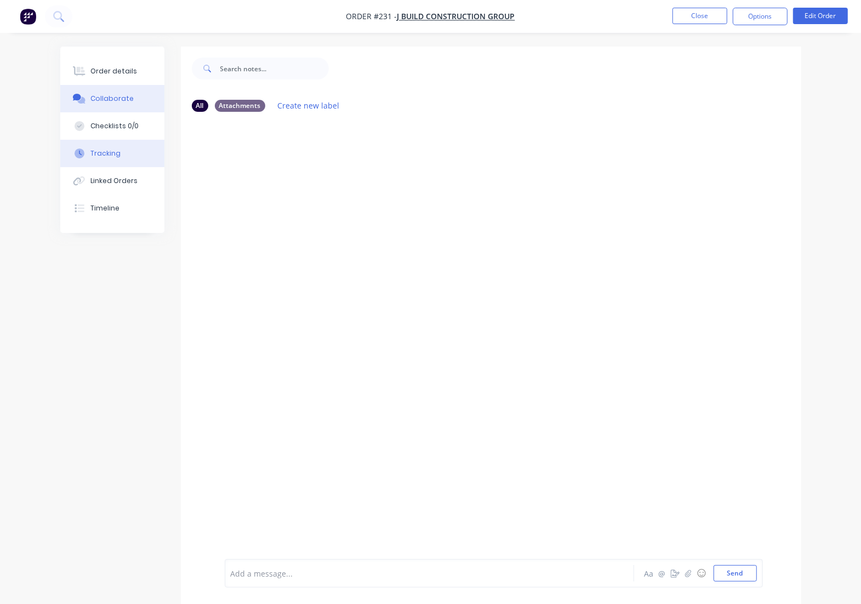
click at [99, 155] on div "Tracking" at bounding box center [105, 153] width 30 height 10
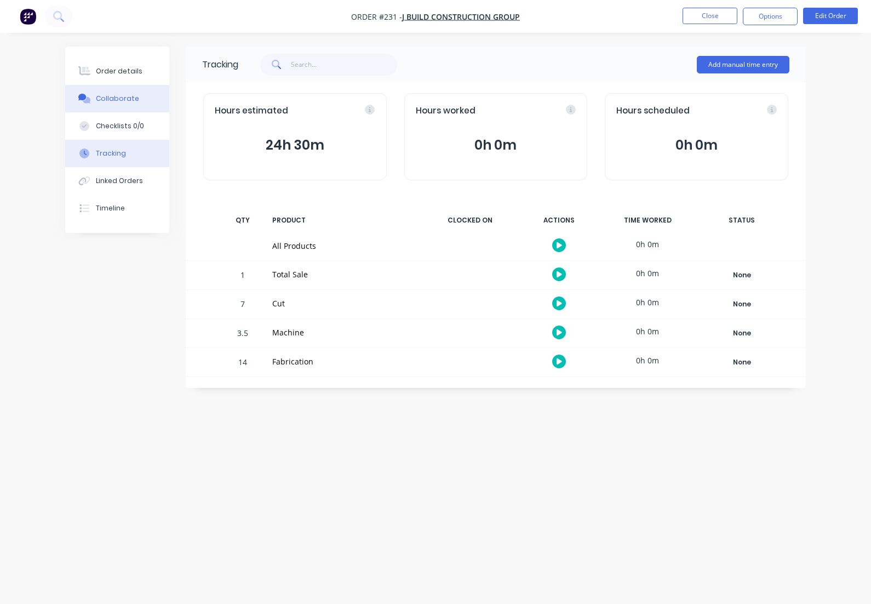
click at [137, 93] on button "Collaborate" at bounding box center [117, 98] width 104 height 27
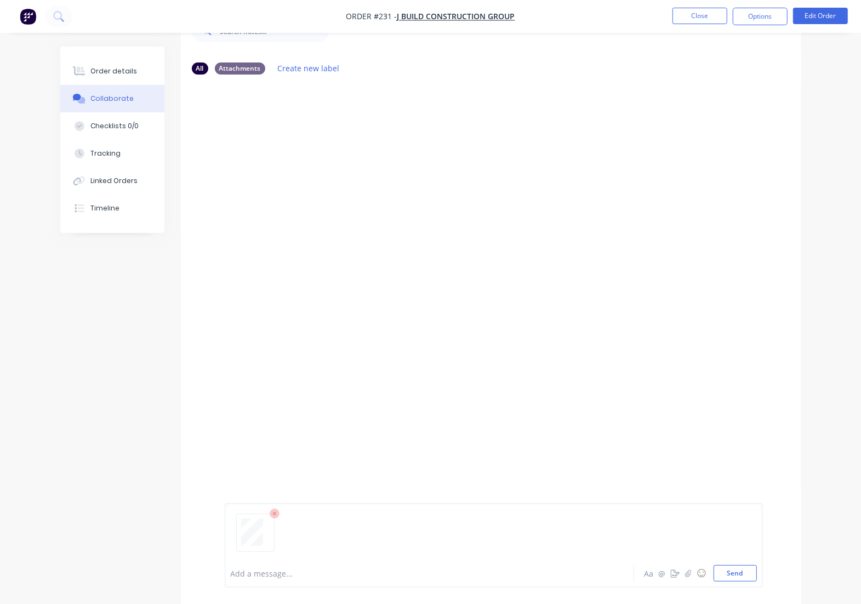
scroll to position [73, 0]
click at [739, 565] on button "Send" at bounding box center [734, 573] width 43 height 16
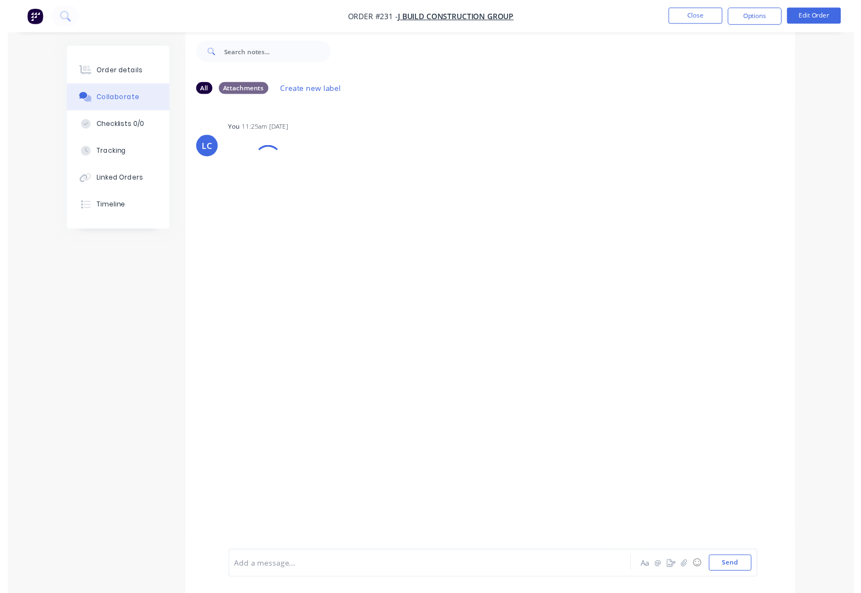
scroll to position [17, 0]
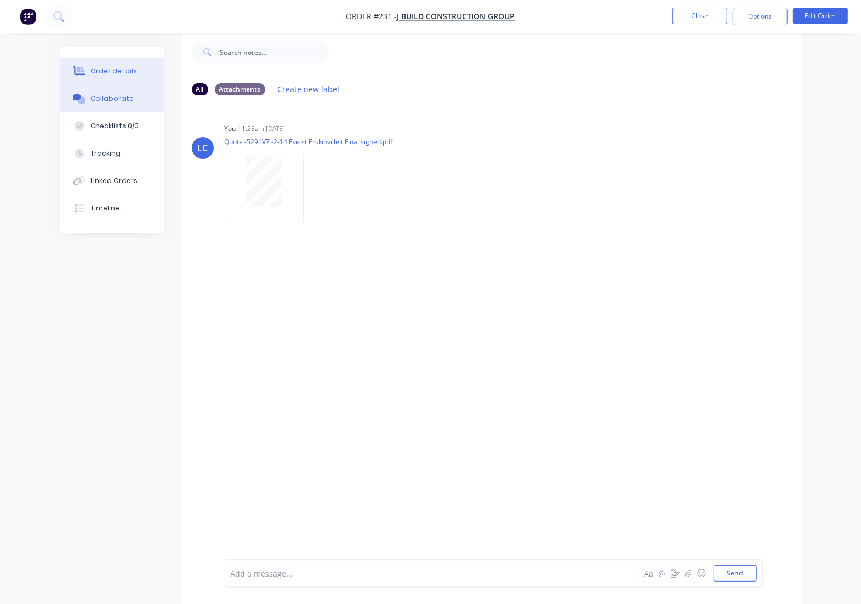
click at [130, 68] on div "Order details" at bounding box center [113, 71] width 47 height 10
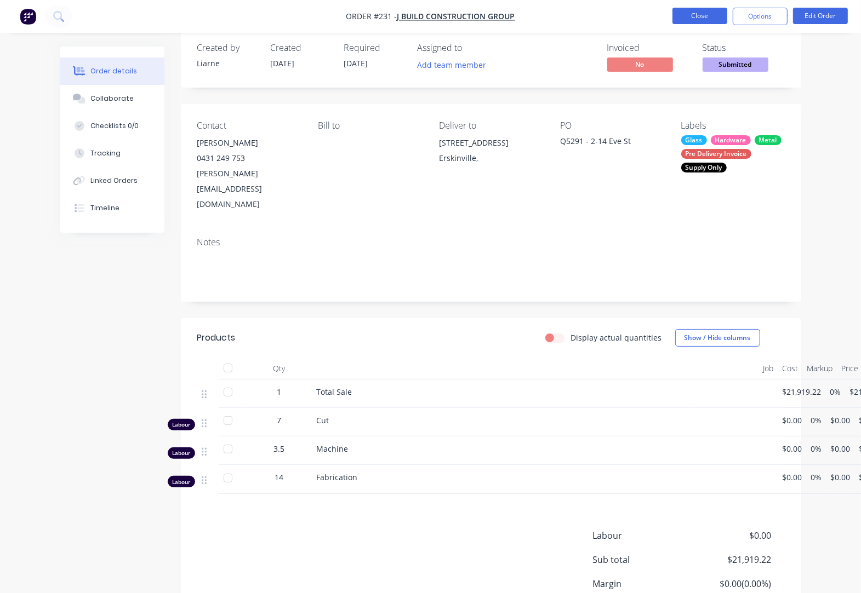
click at [710, 19] on button "Close" at bounding box center [699, 16] width 55 height 16
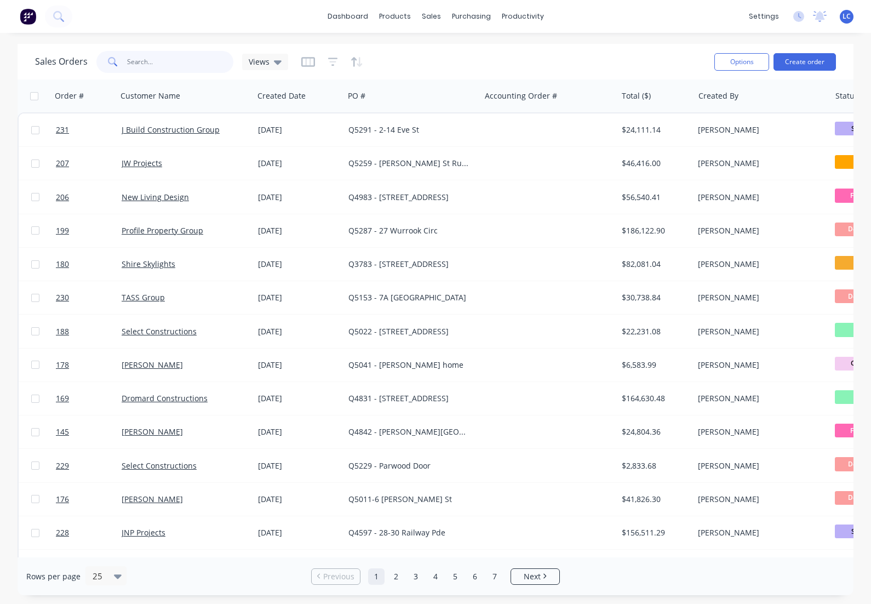
click at [173, 66] on input "text" at bounding box center [180, 62] width 107 height 22
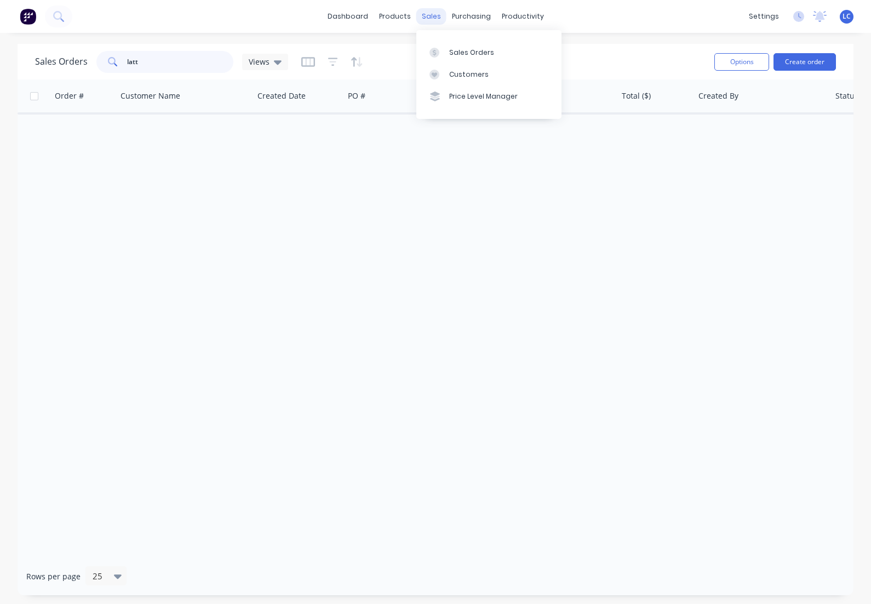
type input "latt"
click at [438, 16] on div "sales" at bounding box center [431, 16] width 30 height 16
click at [455, 70] on div "Customers" at bounding box center [468, 75] width 39 height 10
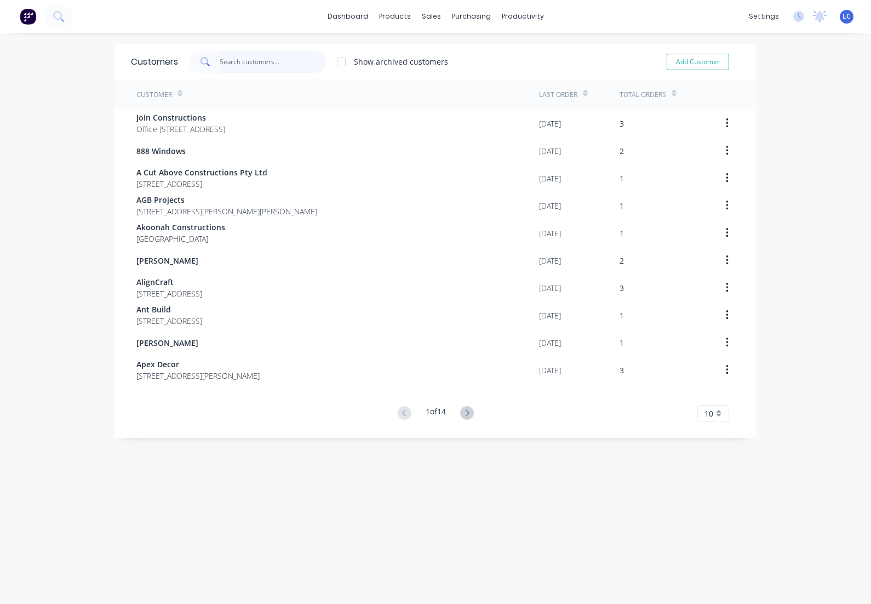
click at [238, 56] on input "text" at bounding box center [273, 62] width 107 height 22
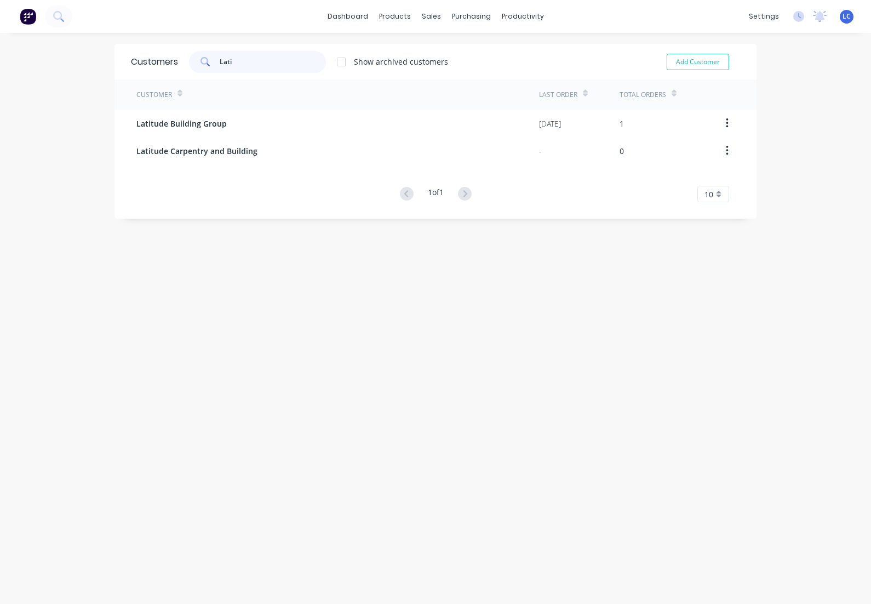
type input "Lati"
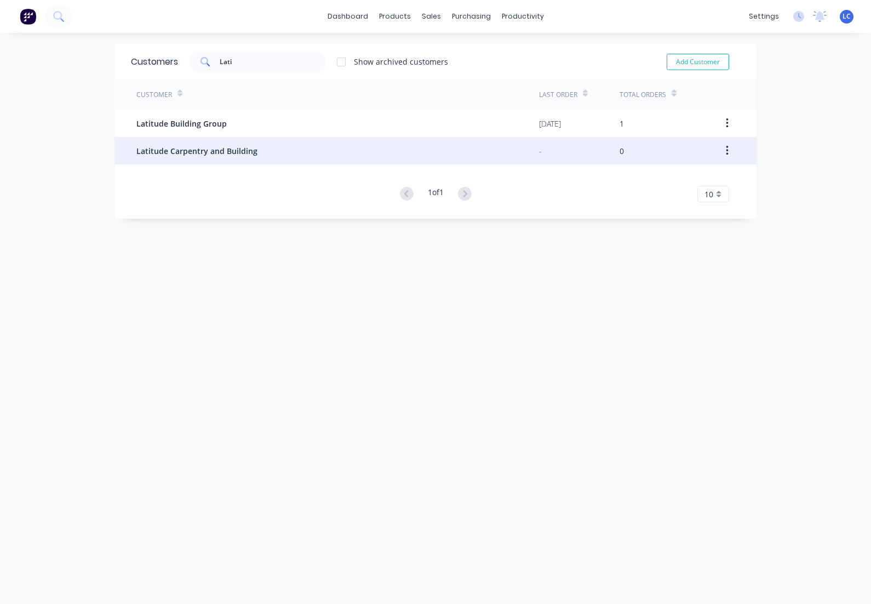
click at [255, 160] on div "Latitude Carpentry and Building" at bounding box center [337, 150] width 403 height 27
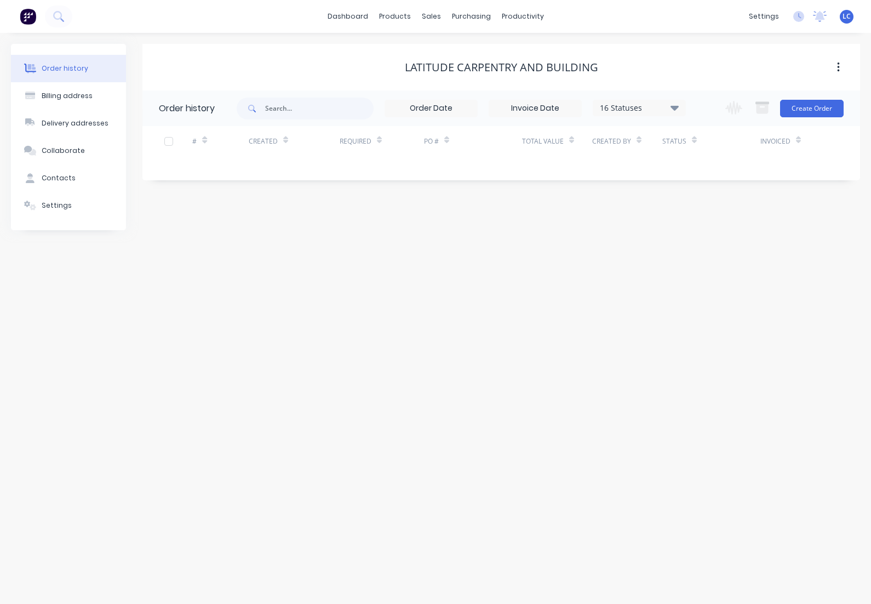
click at [839, 66] on icon "button" at bounding box center [838, 67] width 3 height 12
click at [778, 92] on div "Archive" at bounding box center [799, 96] width 84 height 16
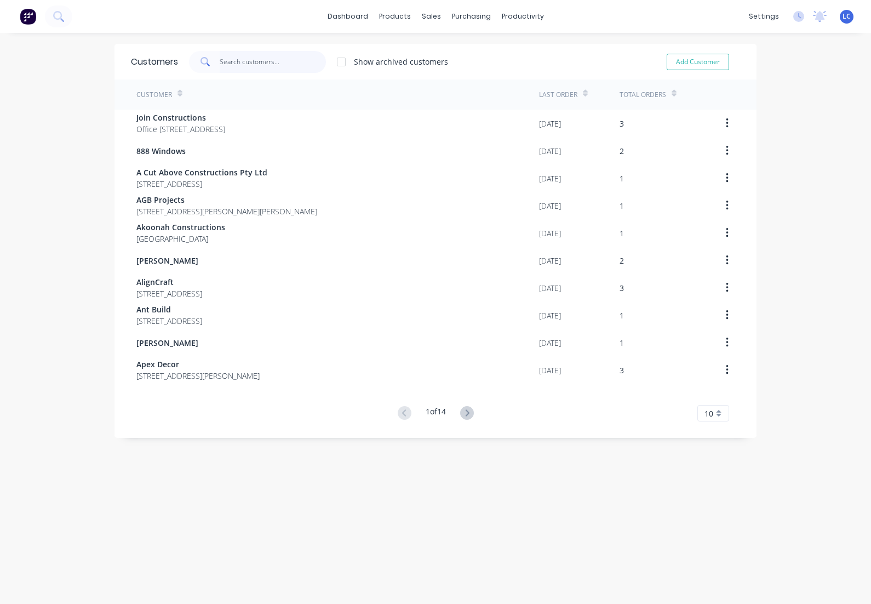
click at [248, 62] on input "text" at bounding box center [273, 62] width 107 height 22
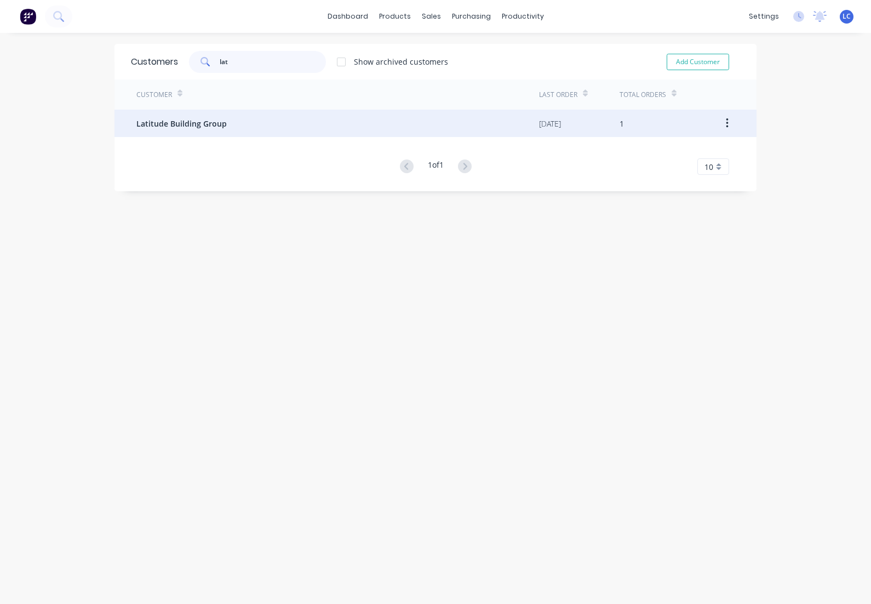
type input "lat"
click at [181, 124] on span "Latitude Building Group" at bounding box center [181, 124] width 90 height 12
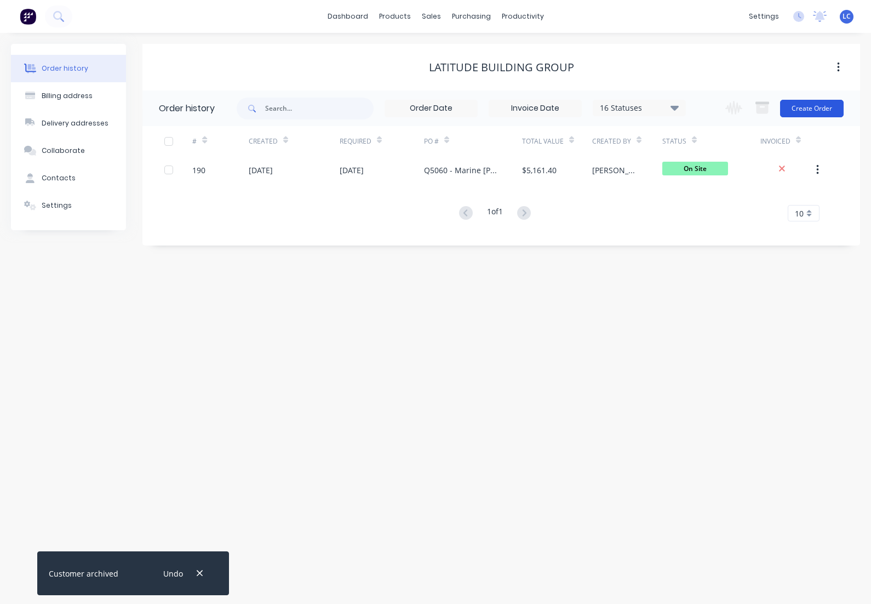
click at [806, 107] on button "Create Order" at bounding box center [812, 109] width 64 height 18
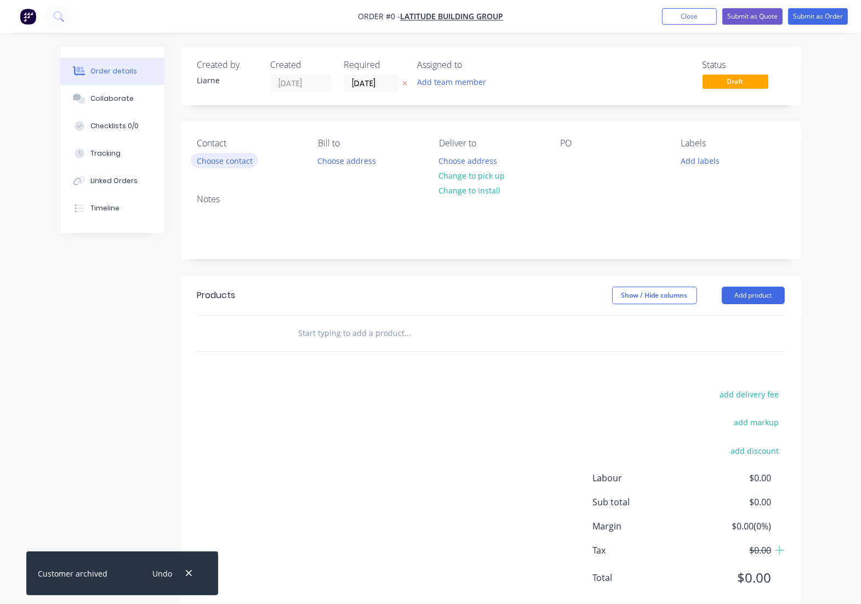
click at [219, 155] on button "Choose contact" at bounding box center [224, 160] width 67 height 15
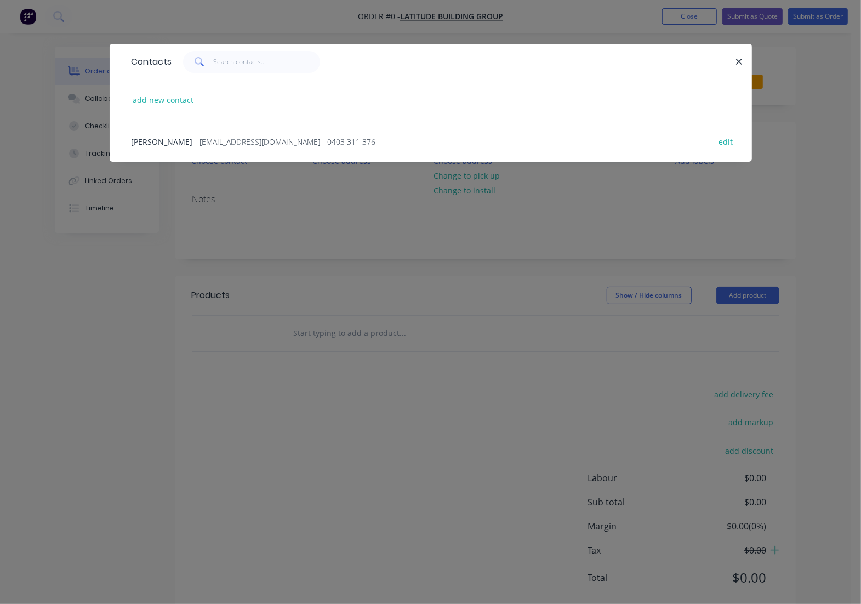
click at [233, 140] on span "- [EMAIL_ADDRESS][DOMAIN_NAME] - 0403 311 376" at bounding box center [285, 141] width 181 height 10
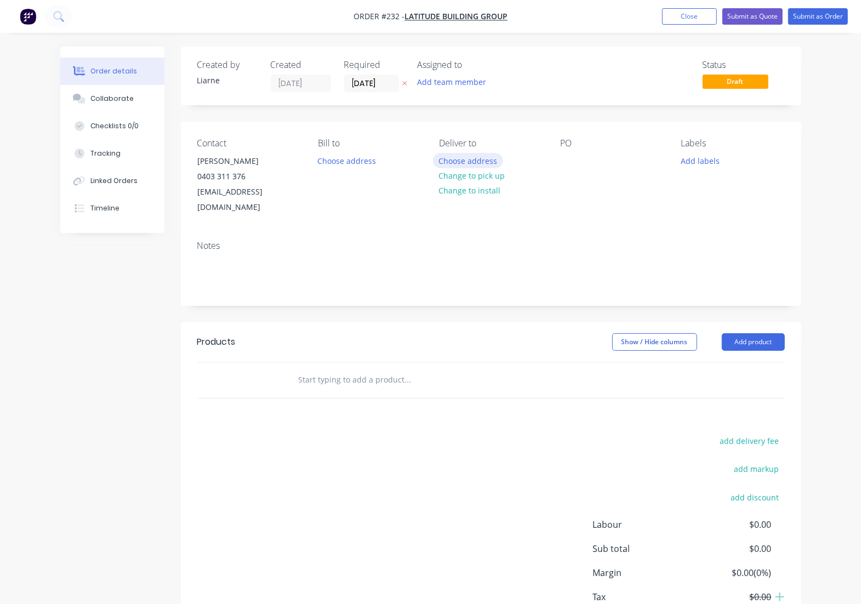
click at [446, 159] on button "Choose address" at bounding box center [468, 160] width 70 height 15
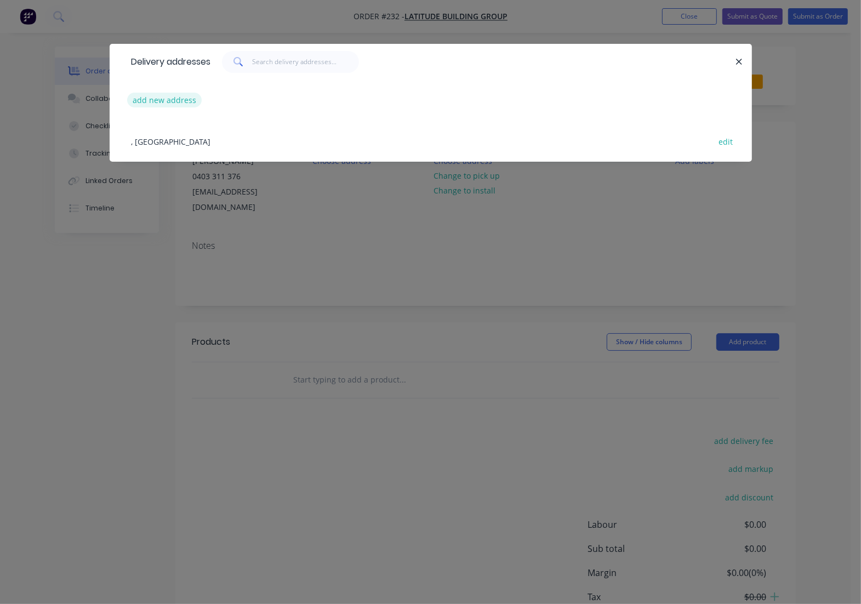
click at [178, 99] on button "add new address" at bounding box center [164, 100] width 75 height 15
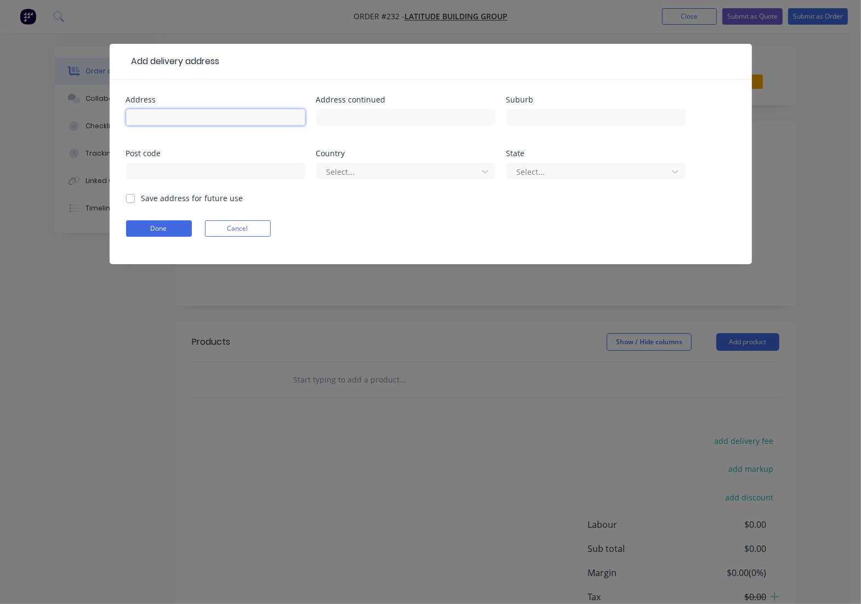
drag, startPoint x: 203, startPoint y: 114, endPoint x: 196, endPoint y: 122, distance: 10.1
click at [203, 114] on input "text" at bounding box center [215, 117] width 179 height 16
type input "[STREET_ADDRESS]"
click at [141, 200] on label "Save address for future use" at bounding box center [192, 198] width 102 height 12
click at [133, 200] on input "Save address for future use" at bounding box center [130, 197] width 9 height 10
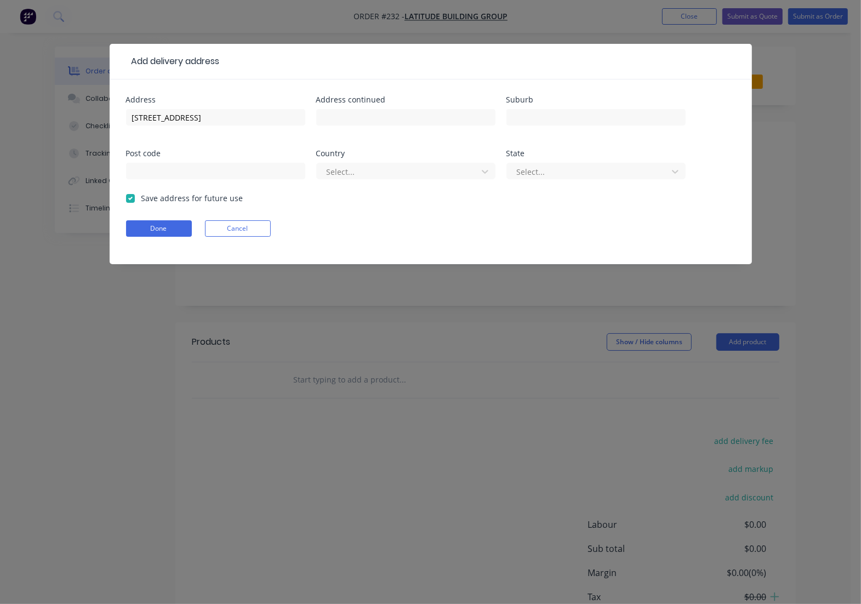
checkbox input "true"
drag, startPoint x: 156, startPoint y: 228, endPoint x: 168, endPoint y: 225, distance: 12.1
click at [162, 227] on button "Done" at bounding box center [159, 228] width 66 height 16
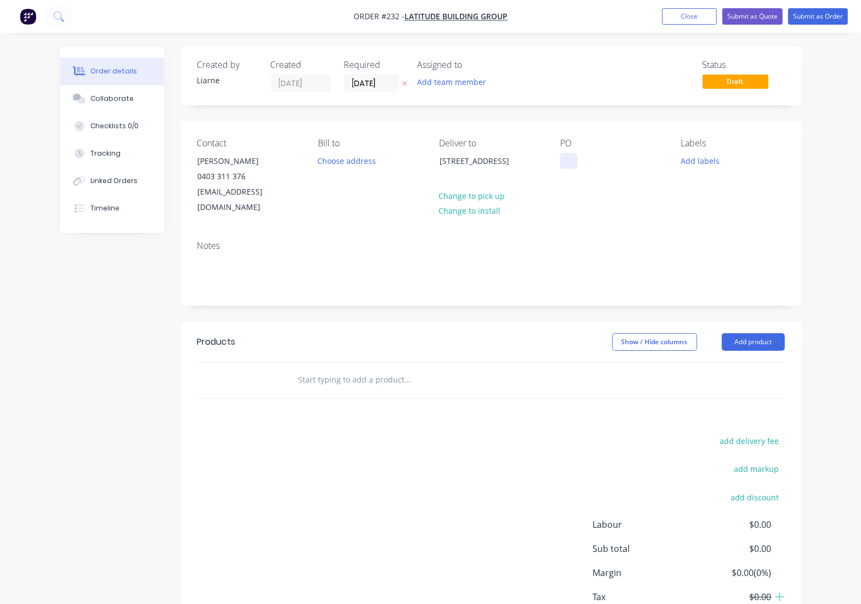
click at [570, 159] on div at bounding box center [569, 161] width 18 height 16
click at [697, 154] on button "Add labels" at bounding box center [700, 160] width 50 height 15
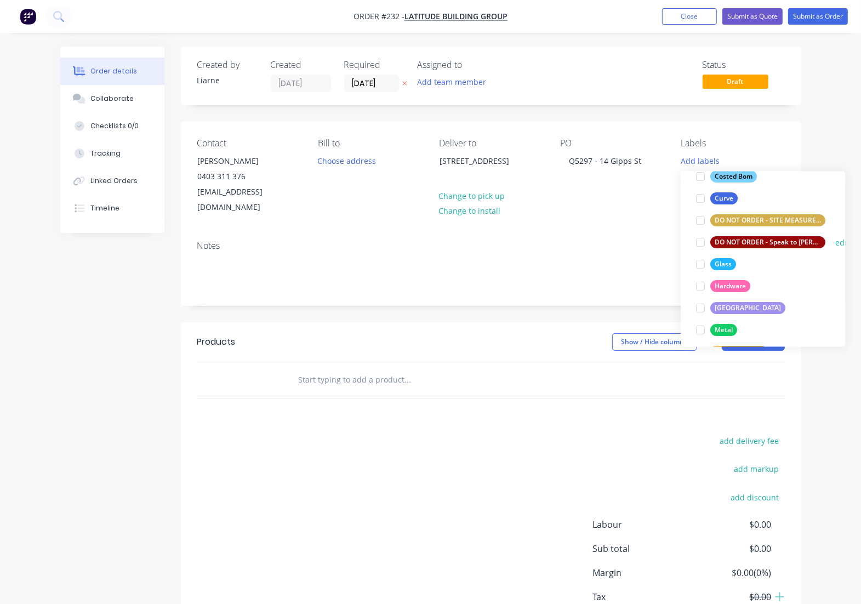
click at [702, 239] on div at bounding box center [701, 243] width 22 height 22
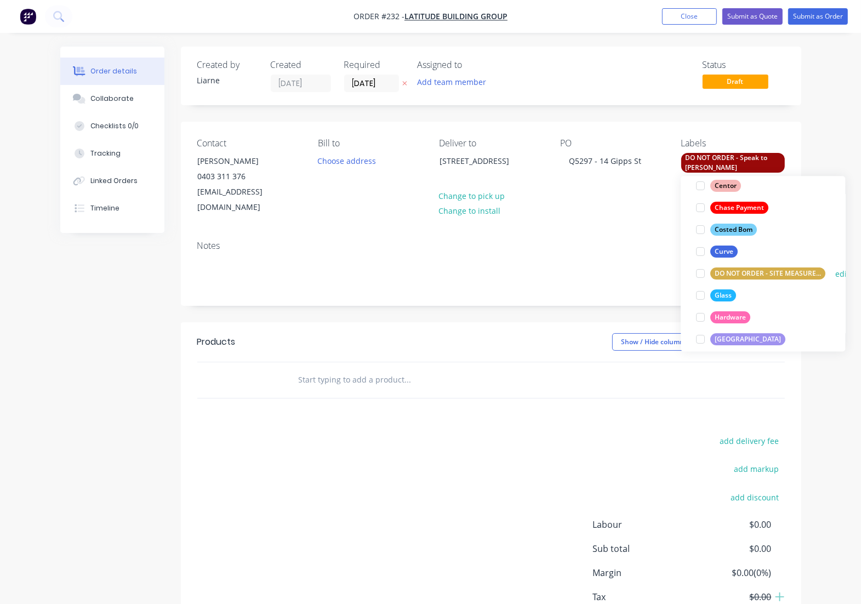
scroll to position [153, 0]
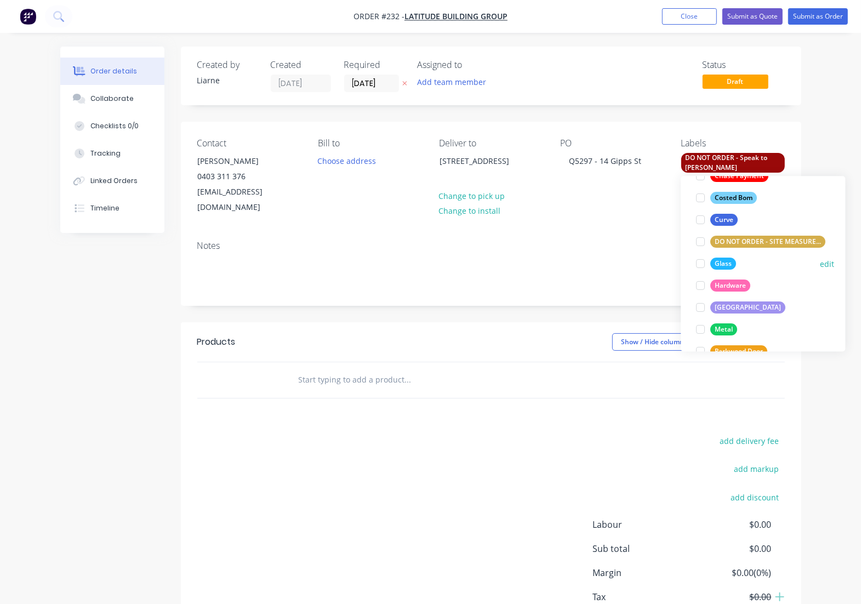
click at [697, 268] on div at bounding box center [701, 264] width 22 height 22
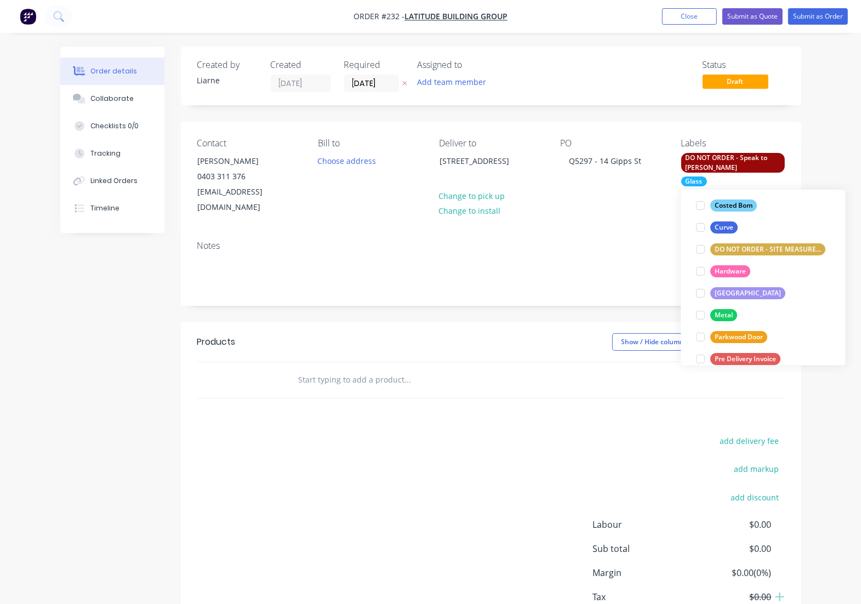
scroll to position [227, 0]
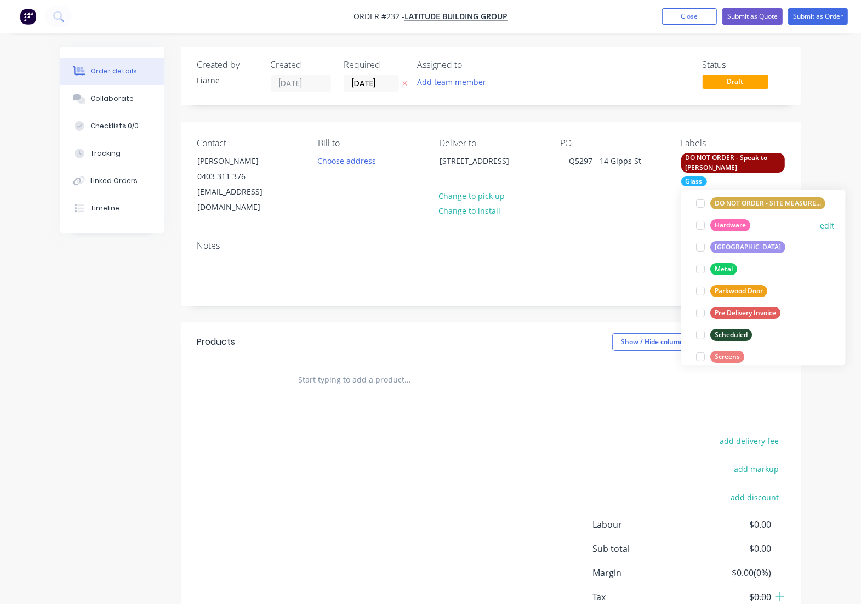
click at [696, 230] on div at bounding box center [701, 225] width 22 height 22
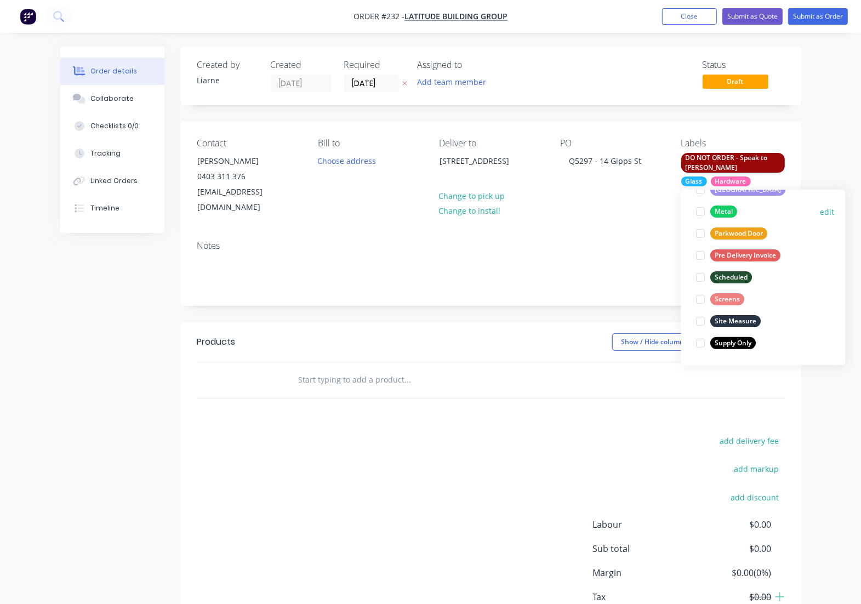
click at [701, 211] on div at bounding box center [701, 211] width 22 height 22
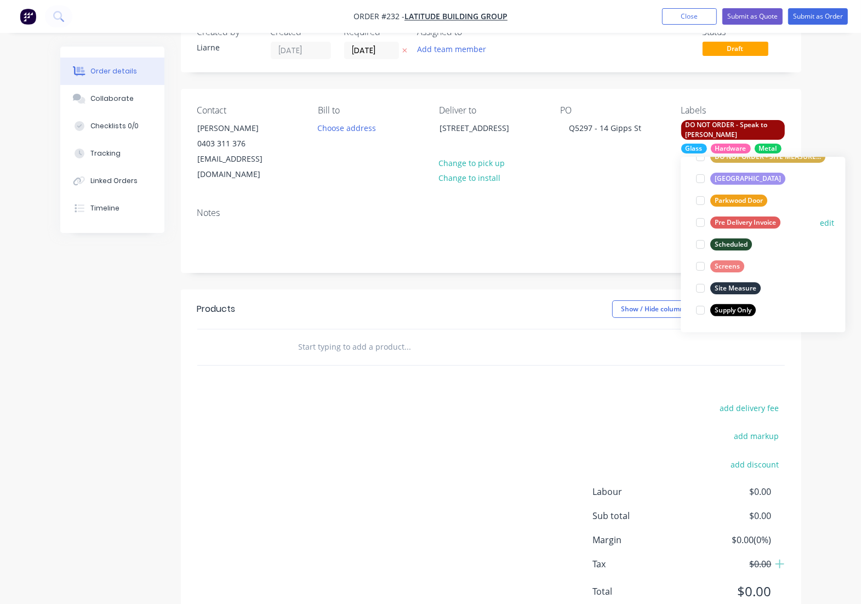
scroll to position [59, 0]
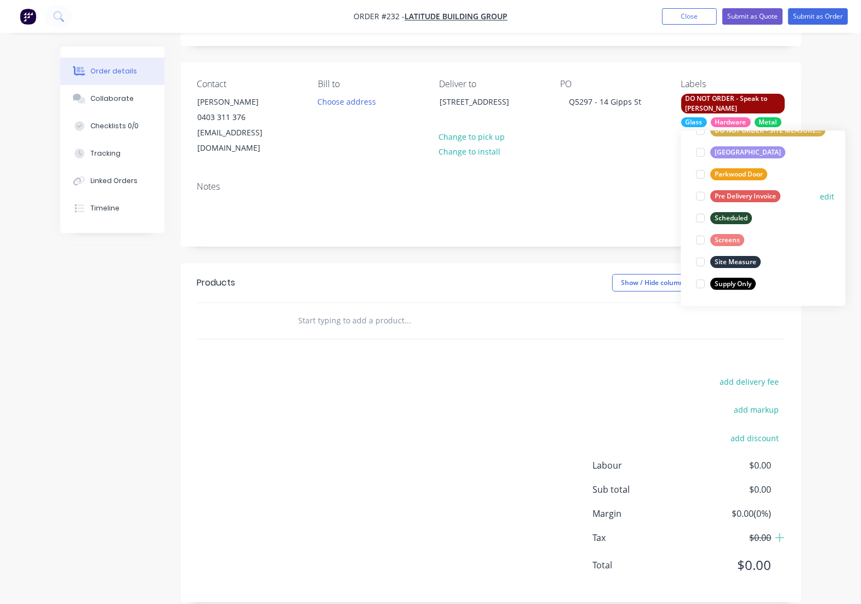
click at [702, 197] on div at bounding box center [701, 196] width 22 height 22
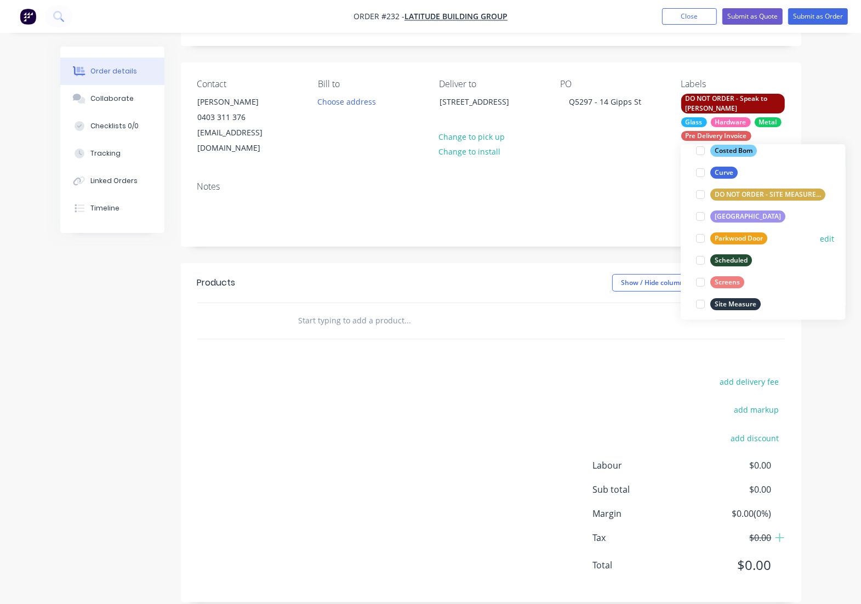
scroll to position [285, 0]
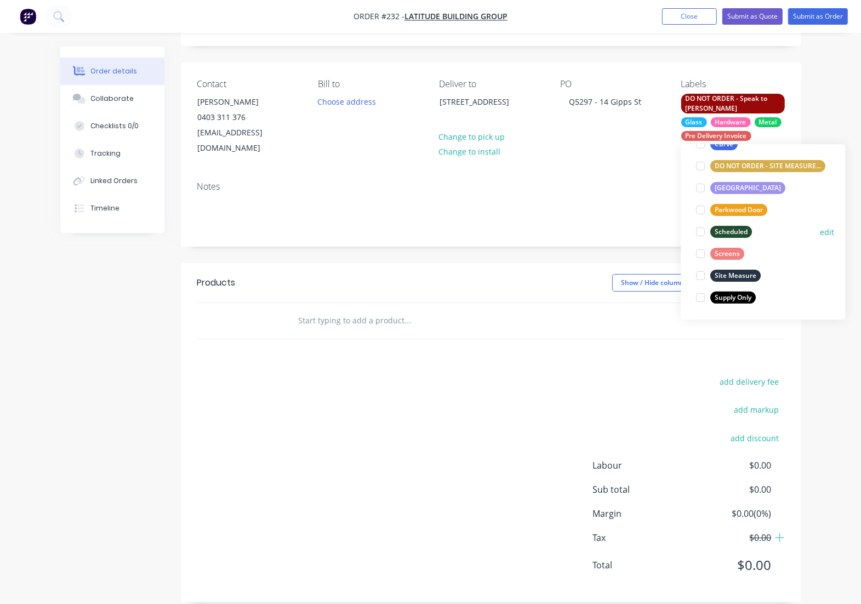
click at [697, 233] on div at bounding box center [701, 232] width 22 height 22
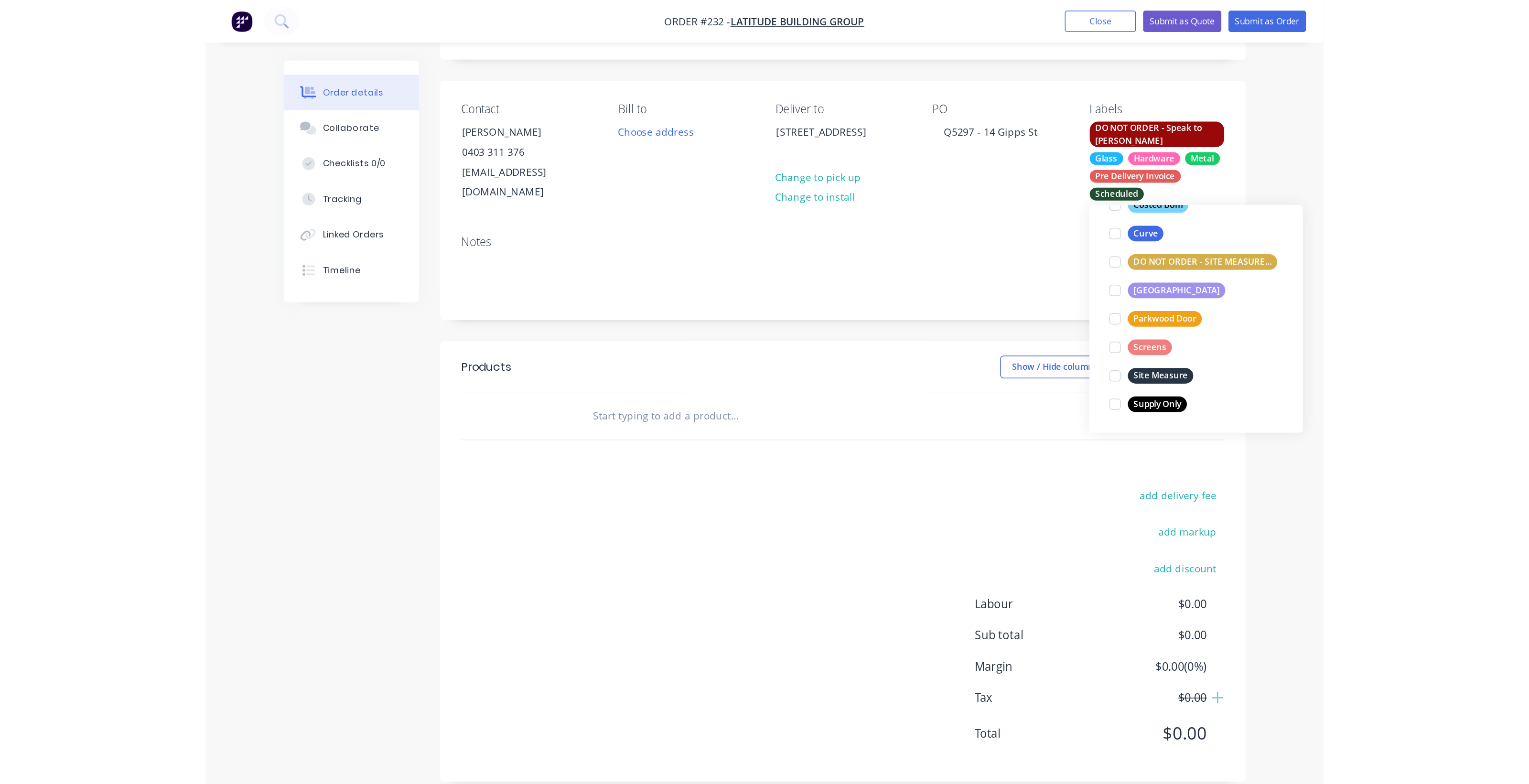
scroll to position [0, 0]
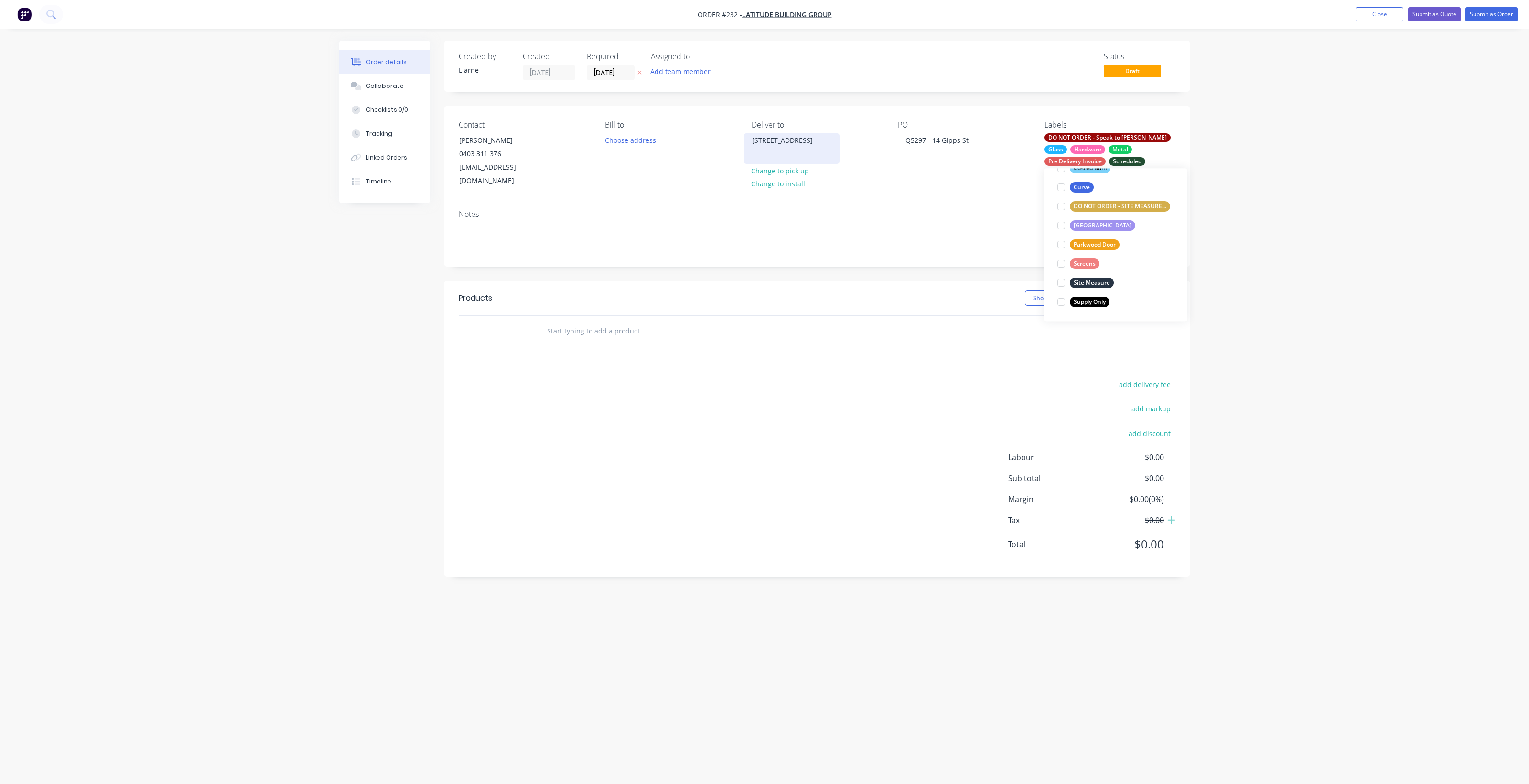
click at [773, 144] on div "[STREET_ADDRESS]" at bounding box center [791, 140] width 79 height 13
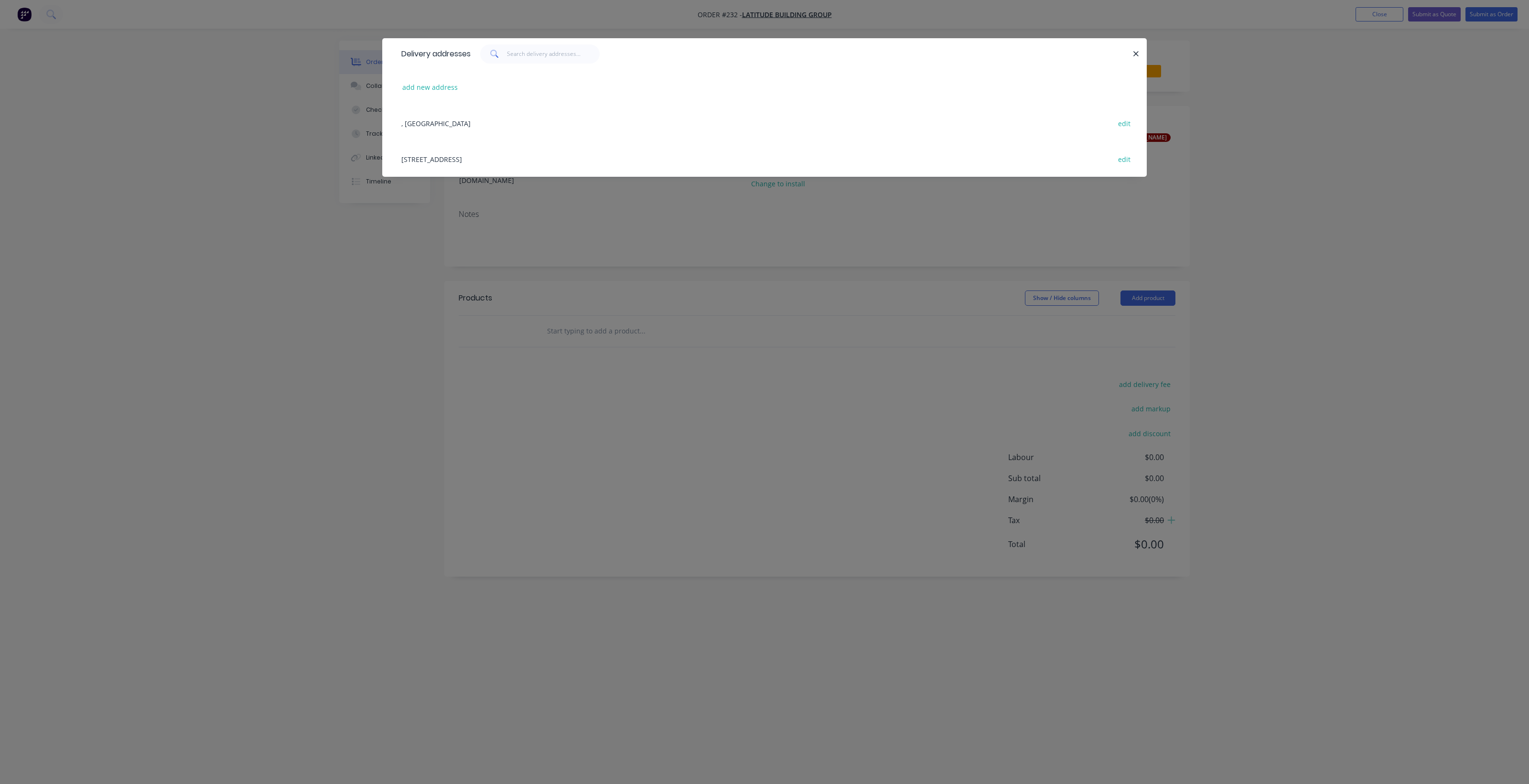
click at [425, 159] on div "14 Gipps St edit" at bounding box center [765, 159] width 736 height 36
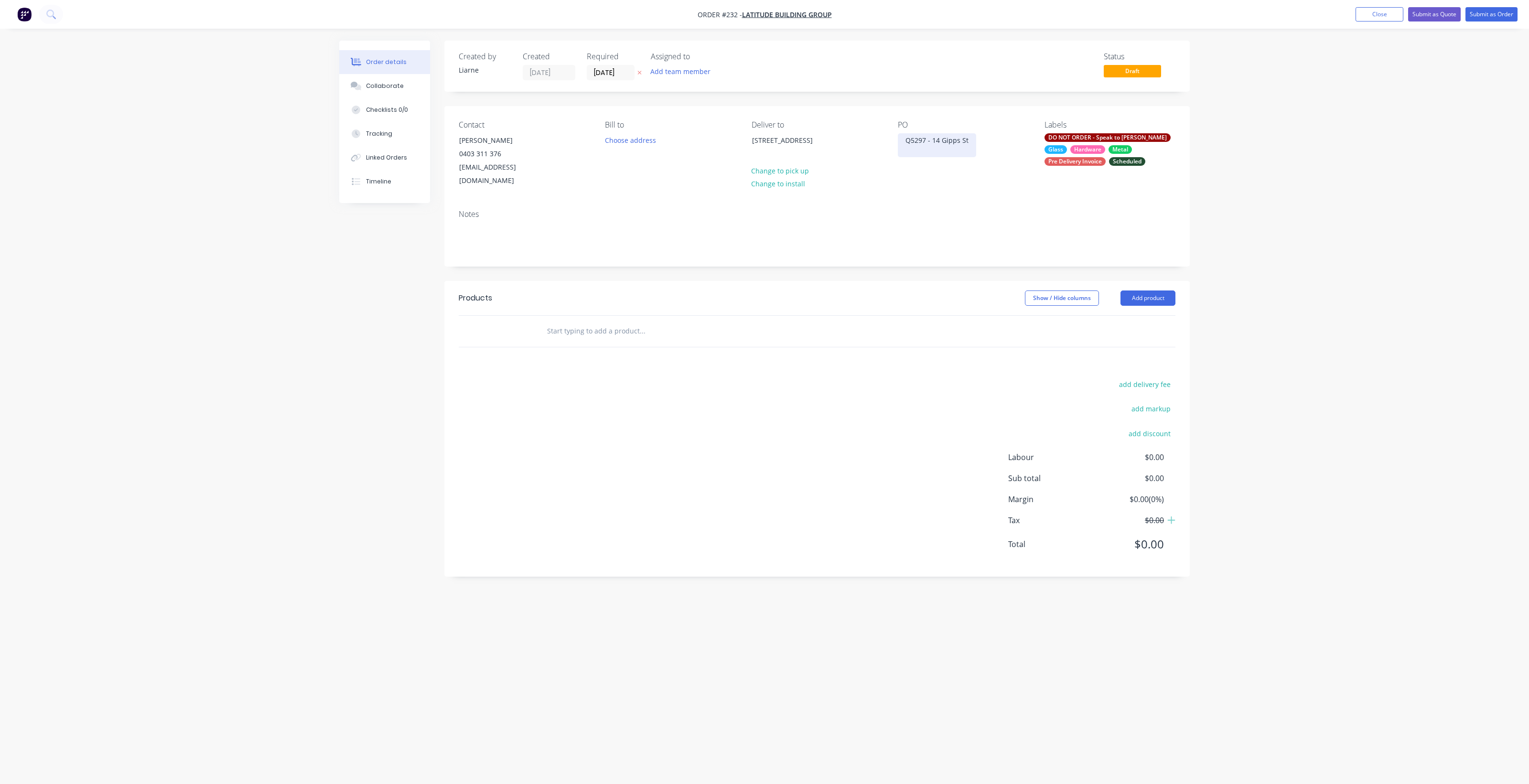
click at [951, 143] on div "Q5297 - 14 Gipps St" at bounding box center [937, 145] width 78 height 24
click at [795, 139] on div "[STREET_ADDRESS]" at bounding box center [791, 140] width 79 height 13
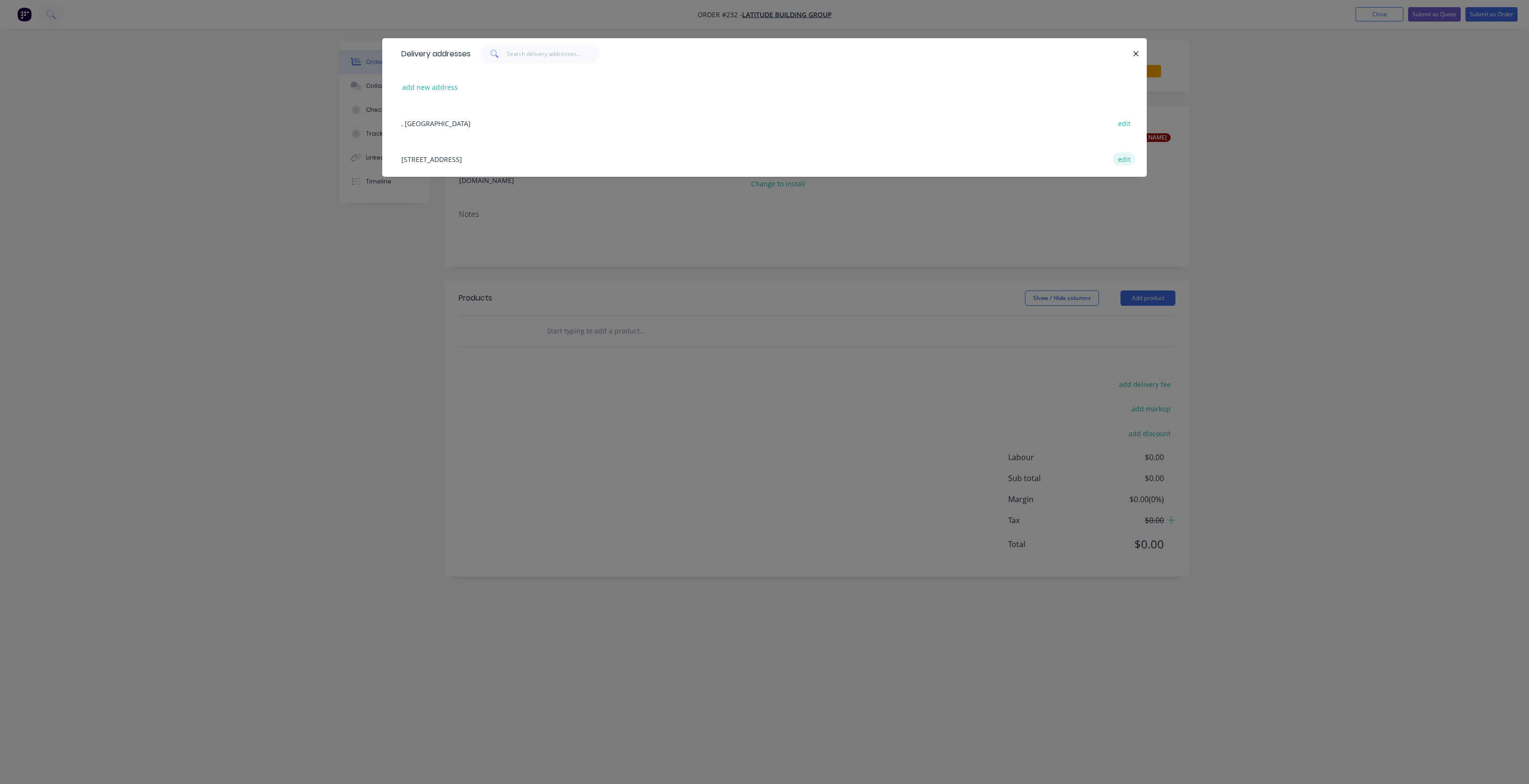
click at [1119, 157] on button "edit" at bounding box center [1124, 159] width 23 height 13
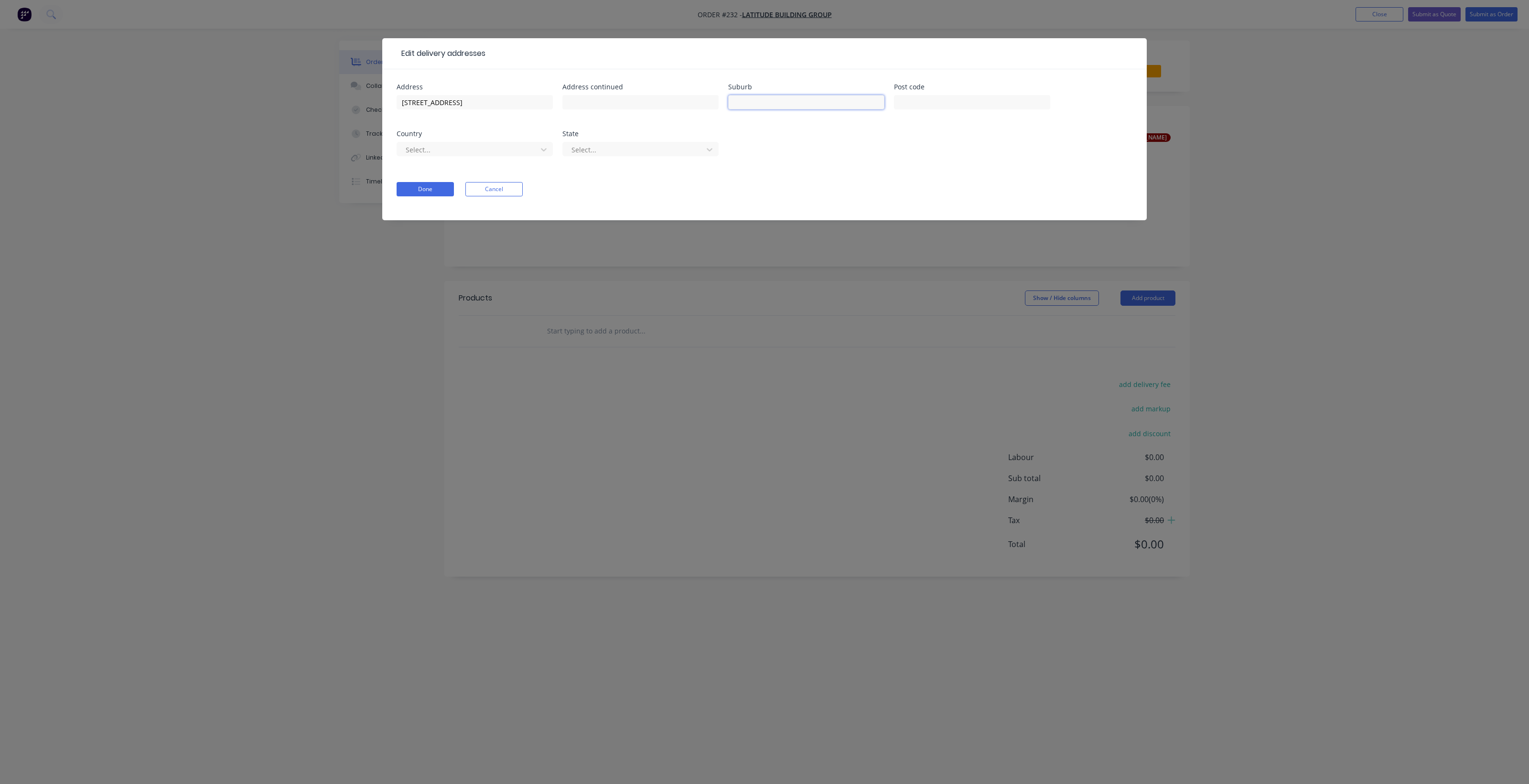
click at [799, 102] on input "text" at bounding box center [806, 102] width 156 height 14
type input "Paddington"
click at [440, 189] on button "Done" at bounding box center [426, 189] width 58 height 14
